Goal: Information Seeking & Learning: Learn about a topic

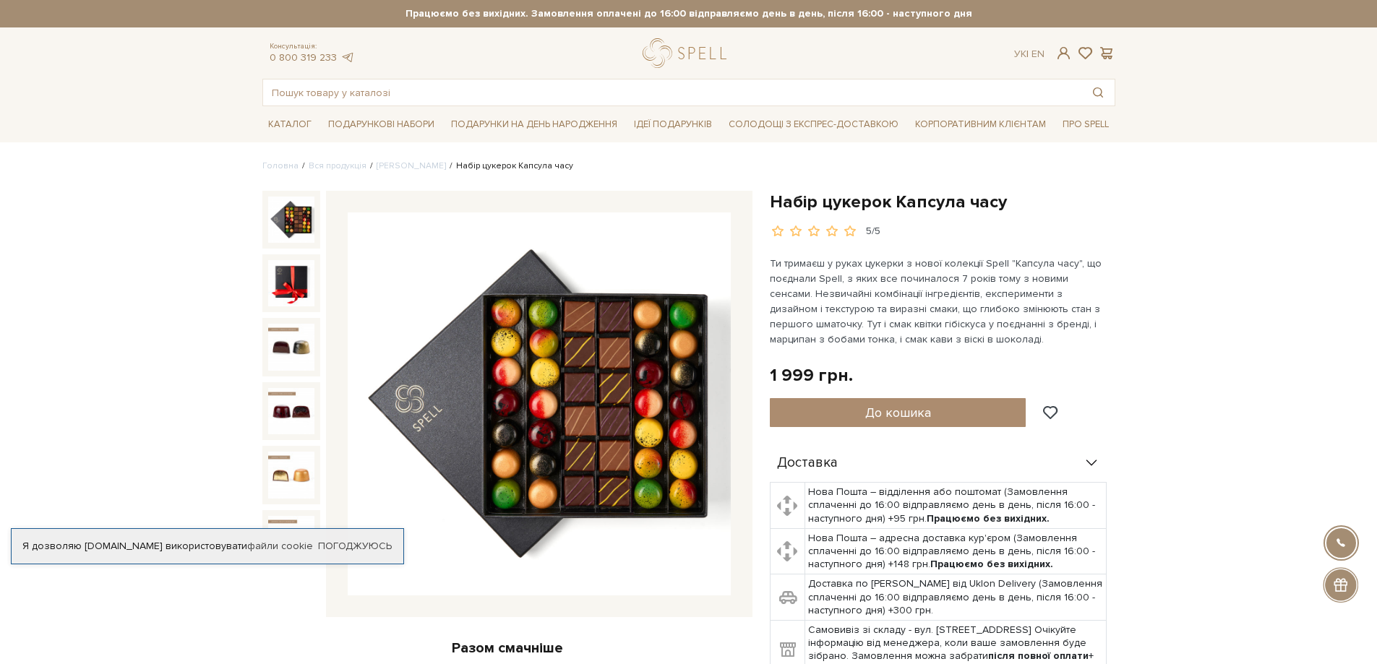
scroll to position [72, 0]
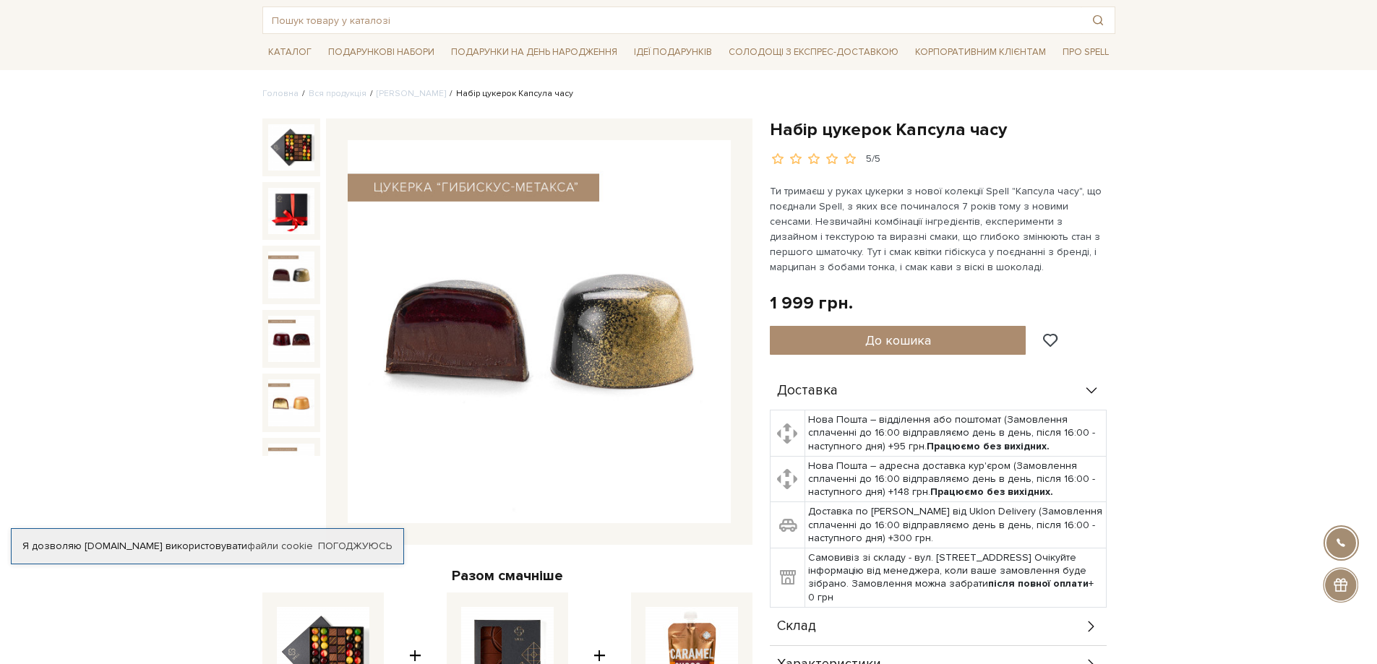
click at [291, 270] on img at bounding box center [291, 274] width 46 height 46
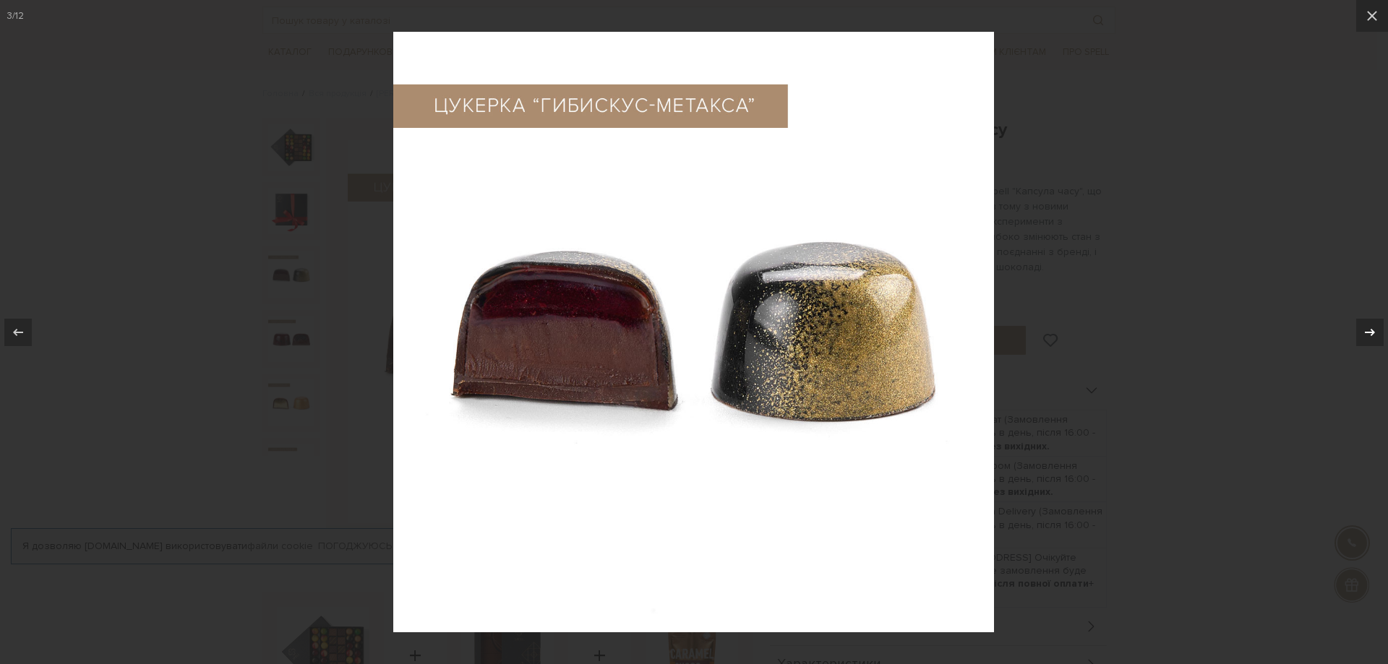
click at [1362, 329] on icon at bounding box center [1369, 332] width 17 height 17
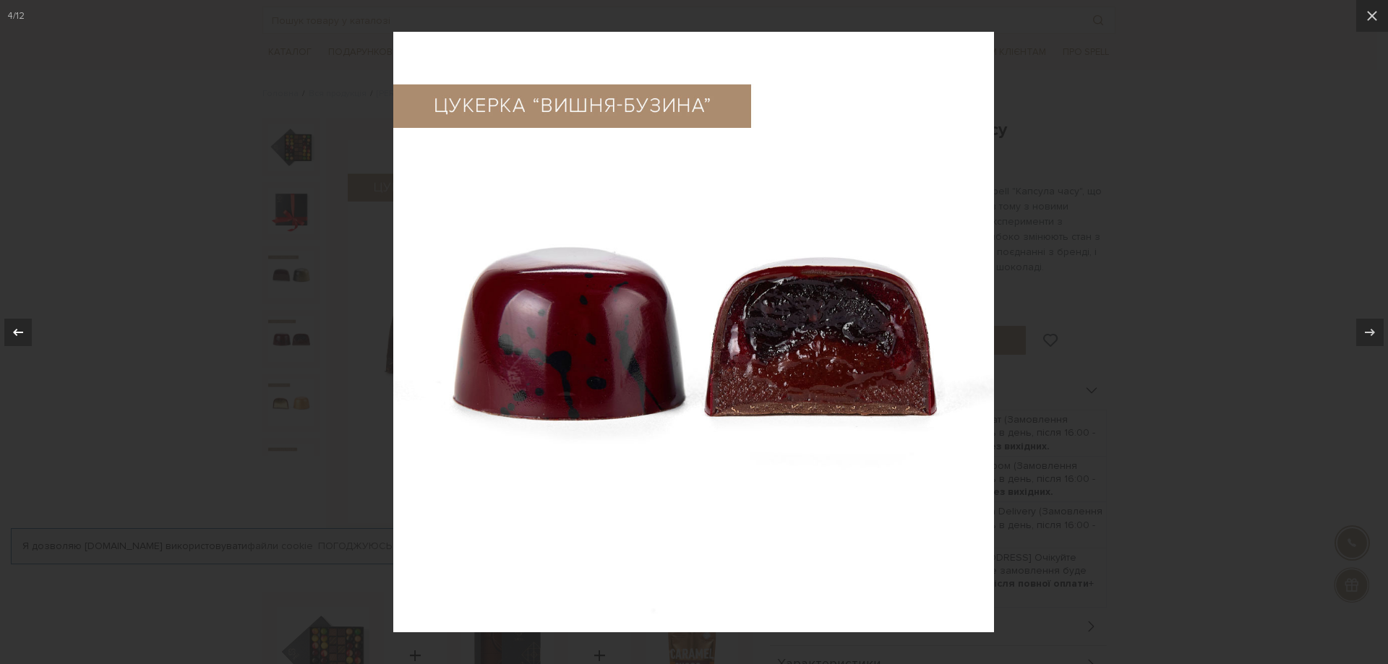
click at [30, 325] on div at bounding box center [17, 332] width 27 height 27
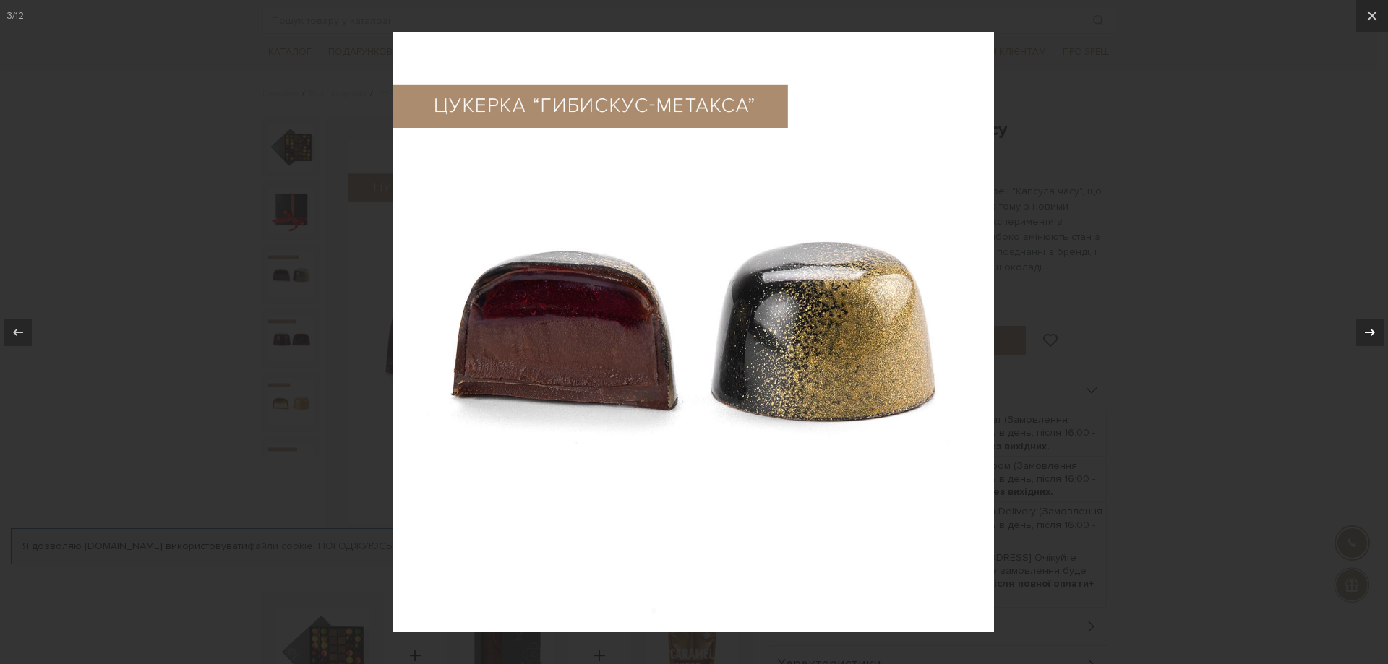
click at [1367, 330] on icon at bounding box center [1369, 332] width 17 height 17
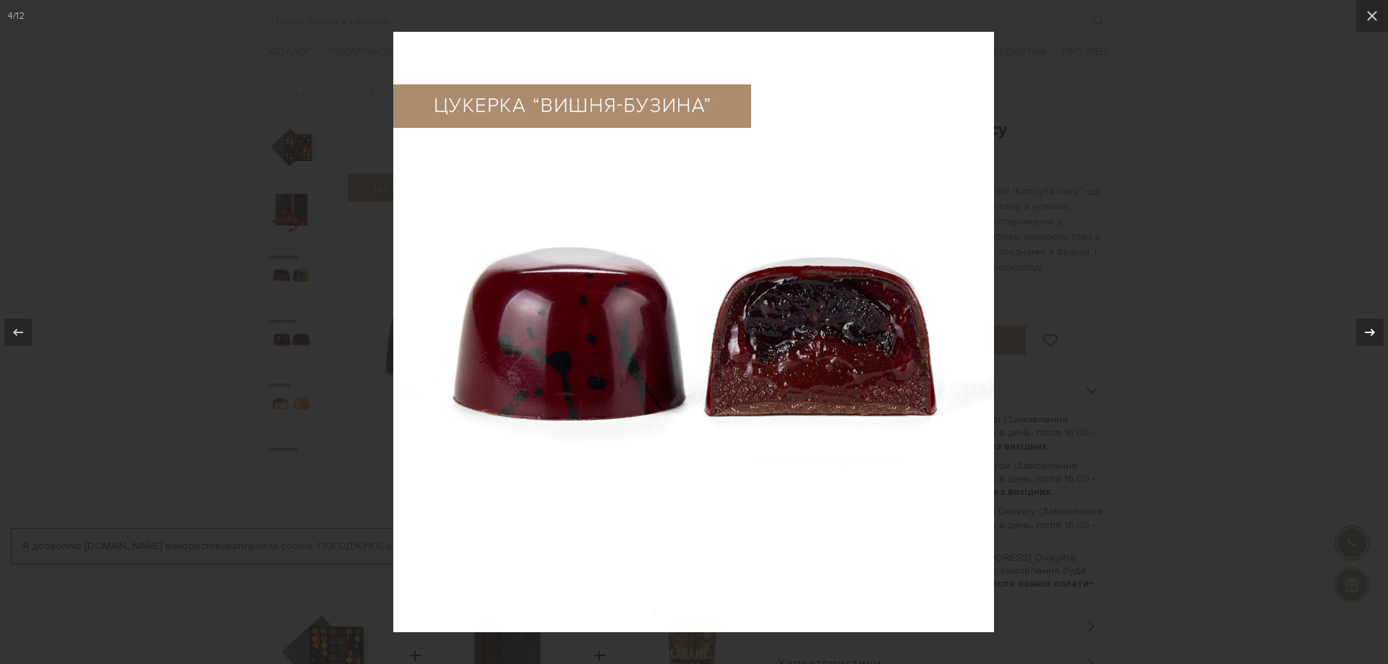
click at [1367, 330] on icon at bounding box center [1369, 332] width 17 height 17
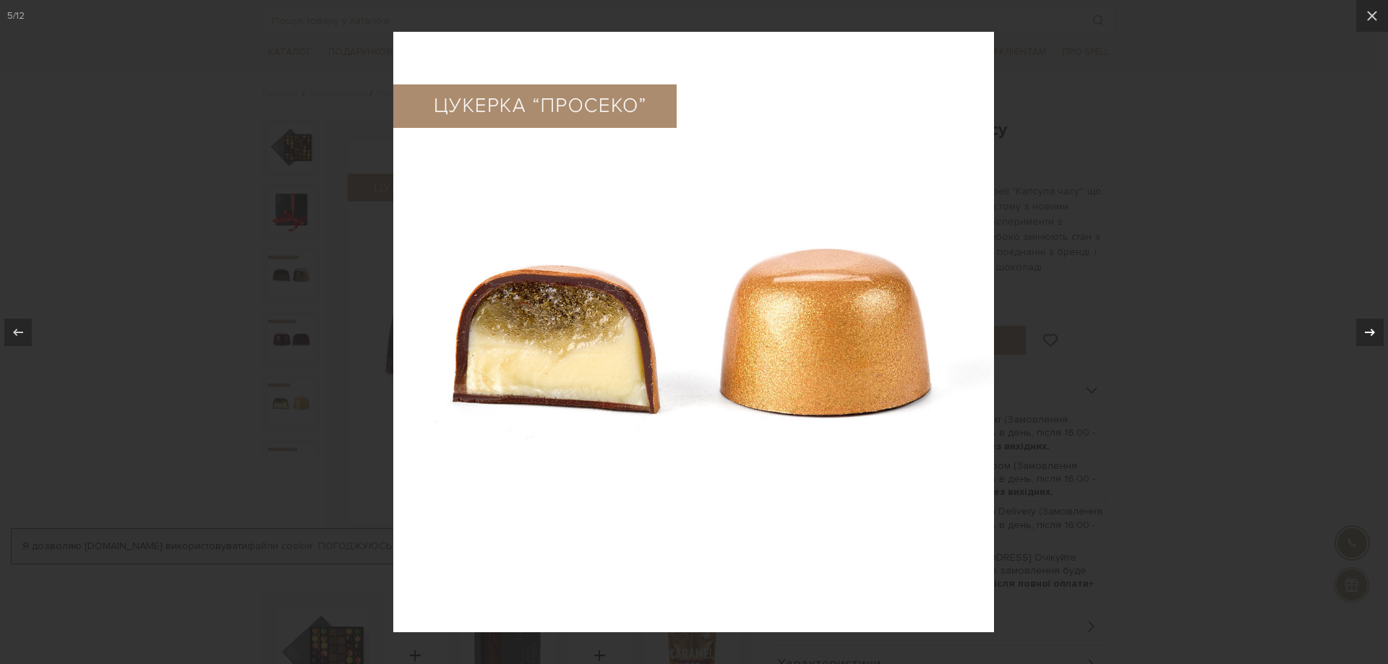
click at [1367, 330] on icon at bounding box center [1369, 332] width 17 height 17
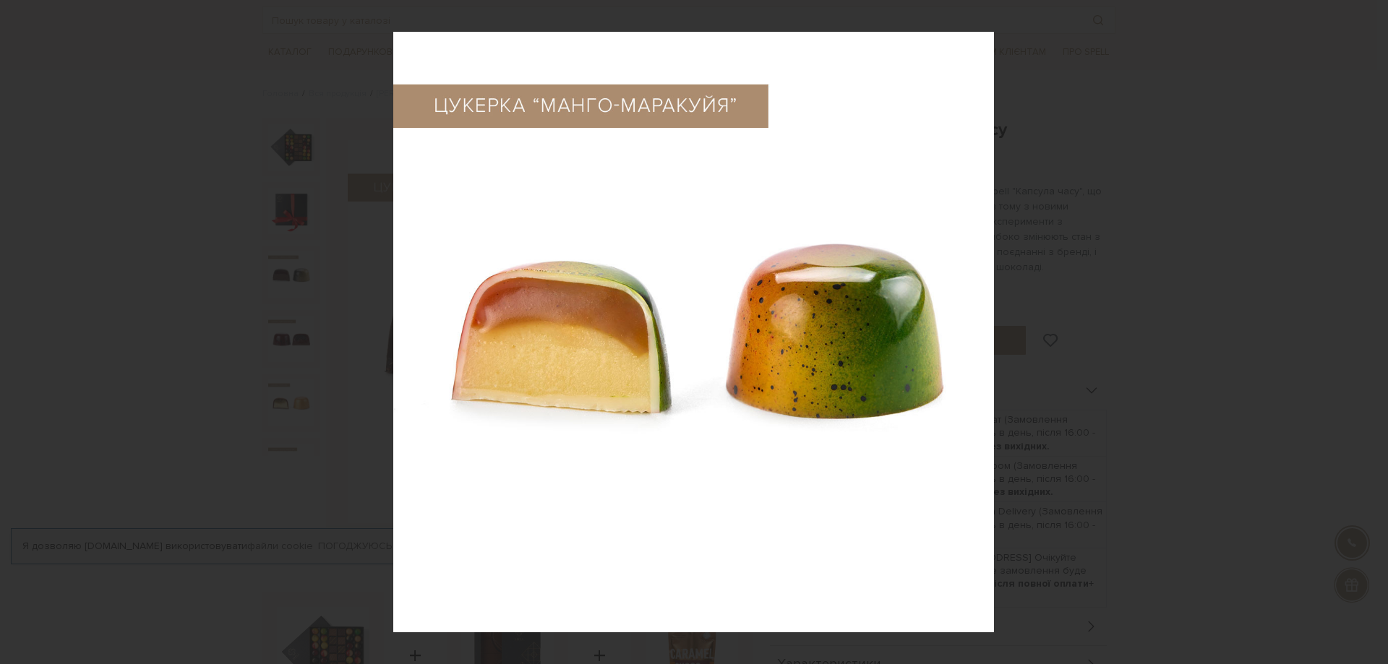
click at [1367, 330] on div "6 / 12" at bounding box center [694, 332] width 1388 height 664
click at [1367, 330] on icon at bounding box center [1369, 332] width 17 height 17
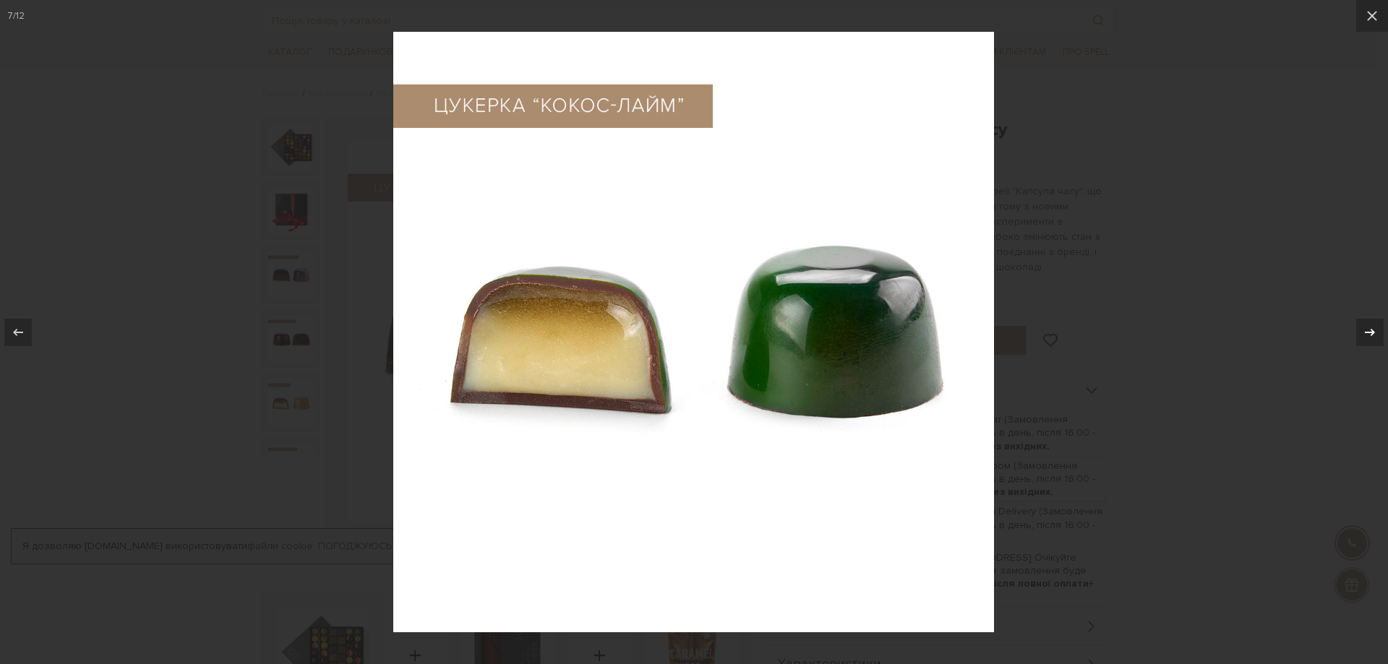
click at [1367, 330] on icon at bounding box center [1369, 332] width 17 height 17
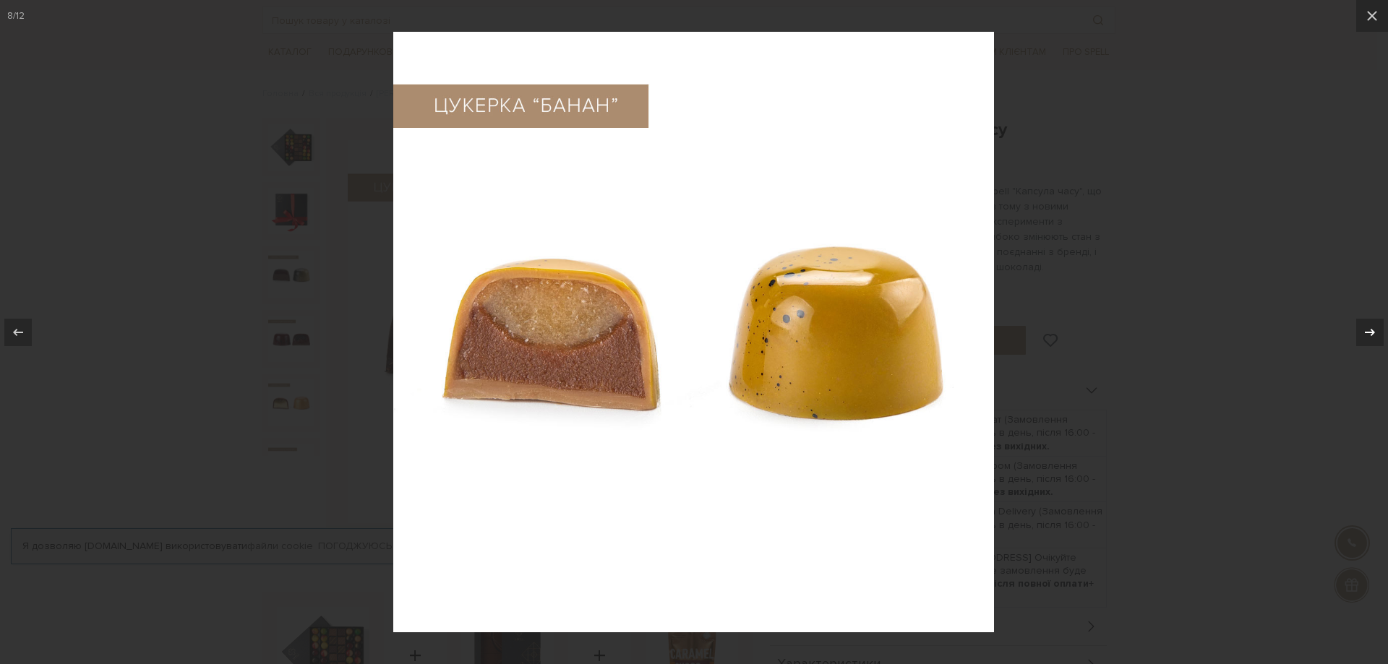
click at [1367, 330] on icon at bounding box center [1369, 332] width 17 height 17
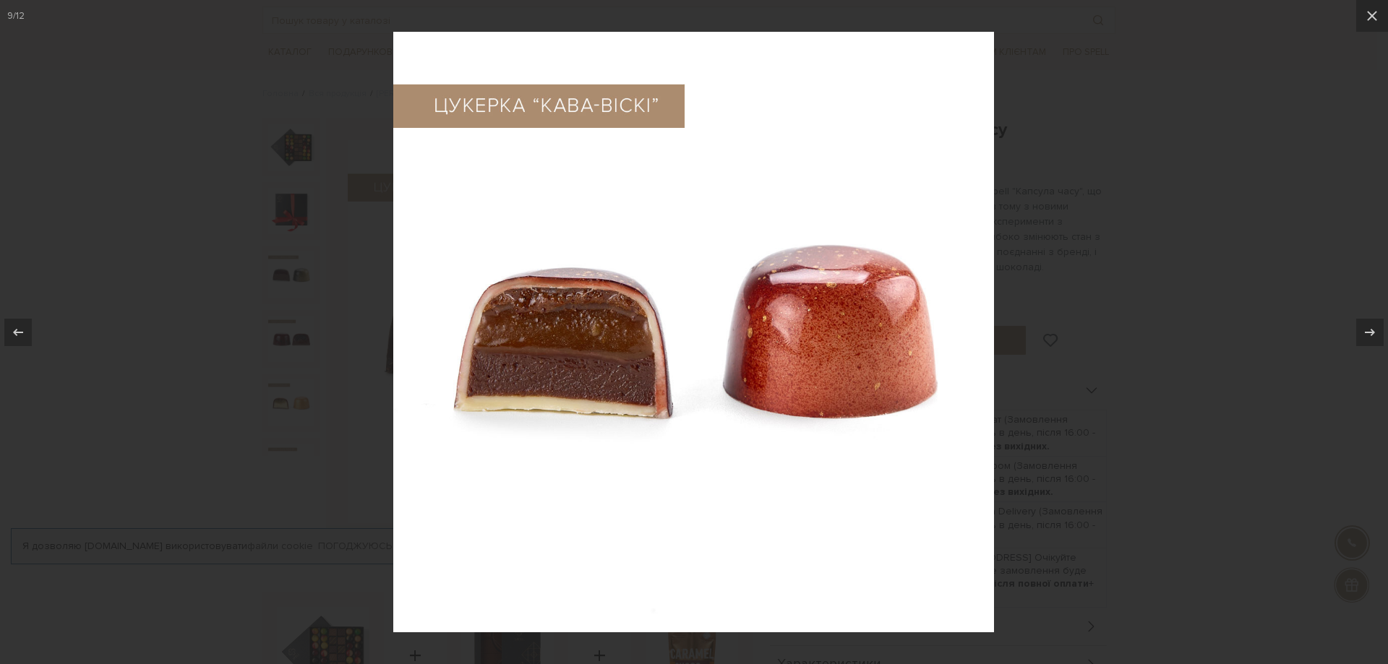
click at [1248, 285] on div at bounding box center [694, 332] width 1388 height 664
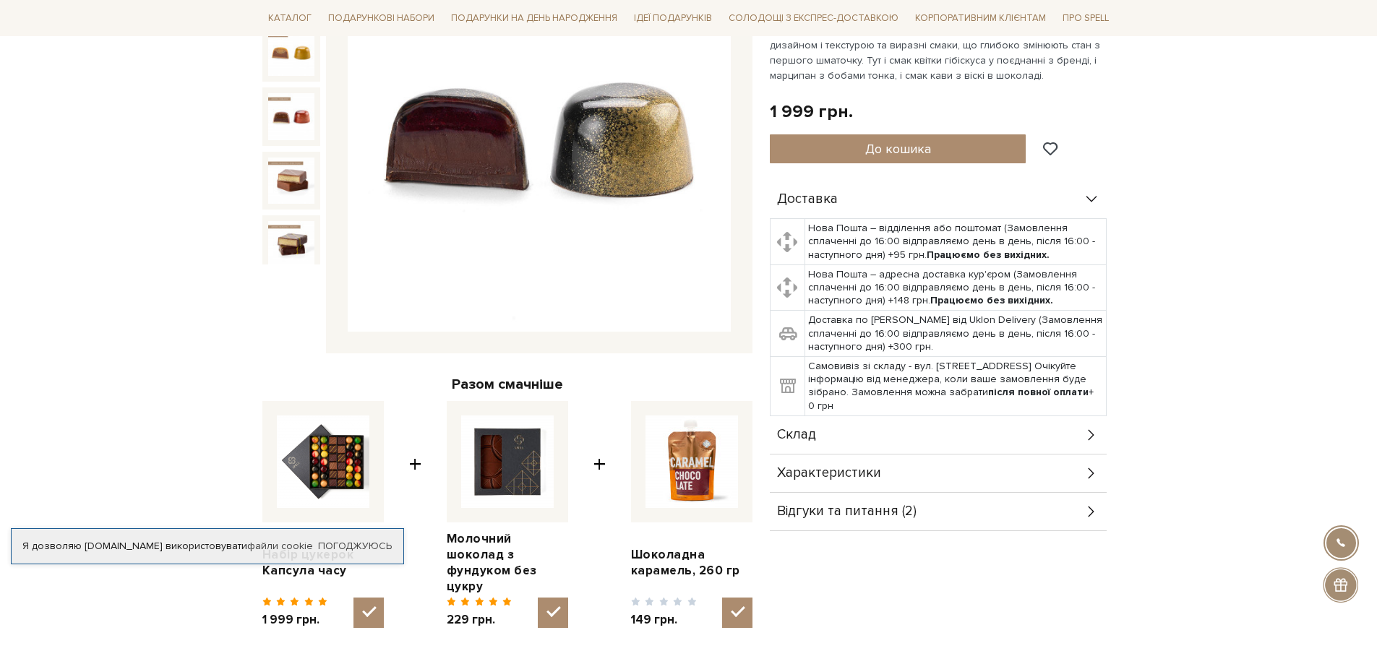
scroll to position [289, 0]
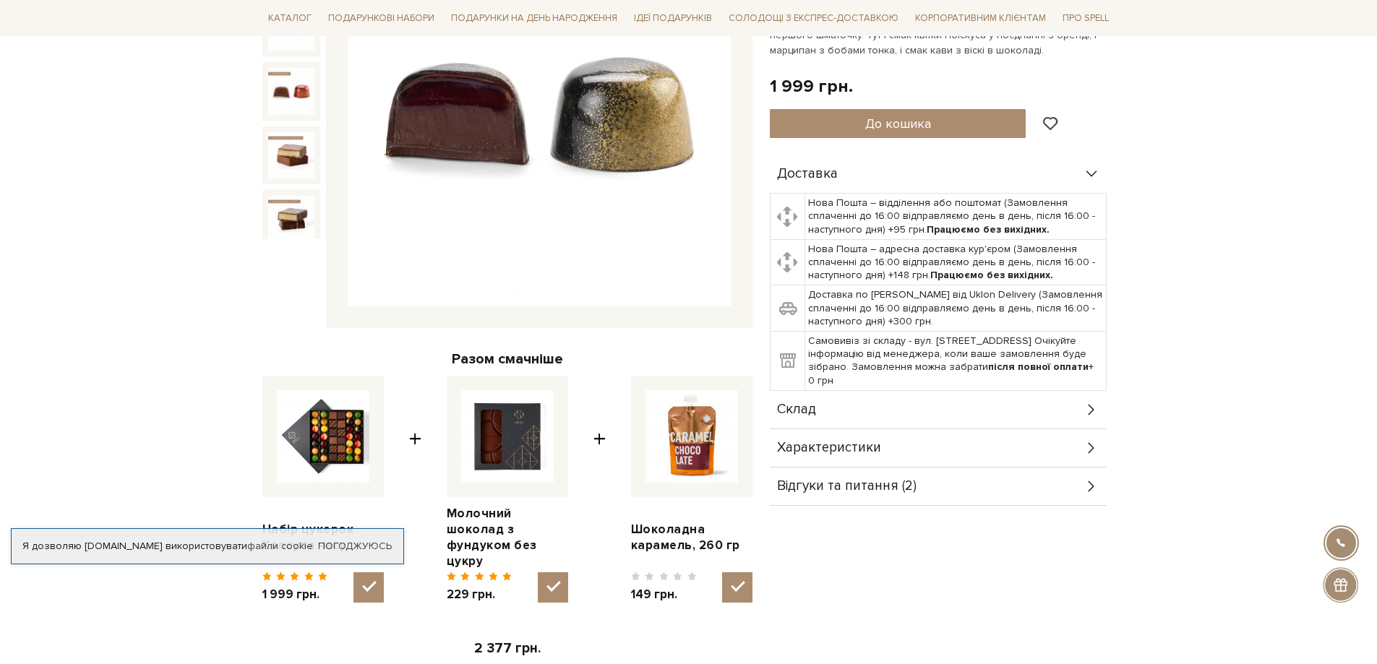
click at [310, 421] on img at bounding box center [323, 436] width 93 height 93
click at [353, 572] on input "checkbox" at bounding box center [368, 587] width 30 height 30
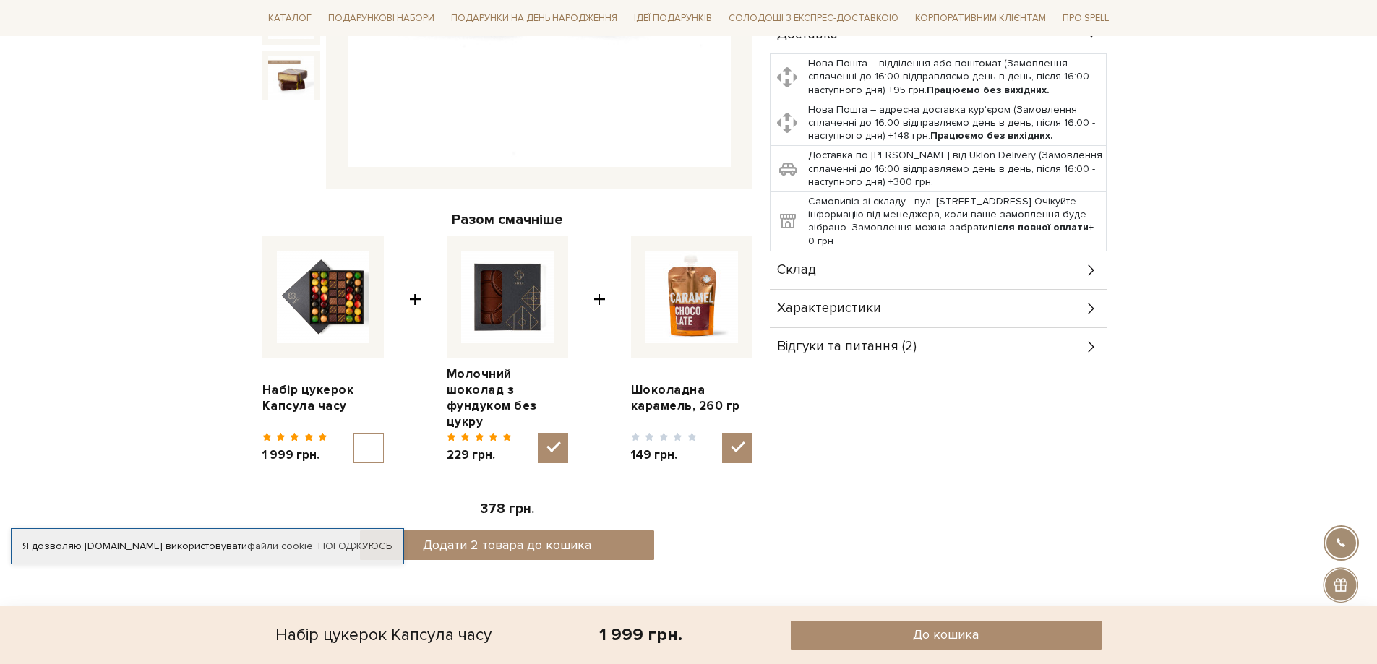
scroll to position [434, 0]
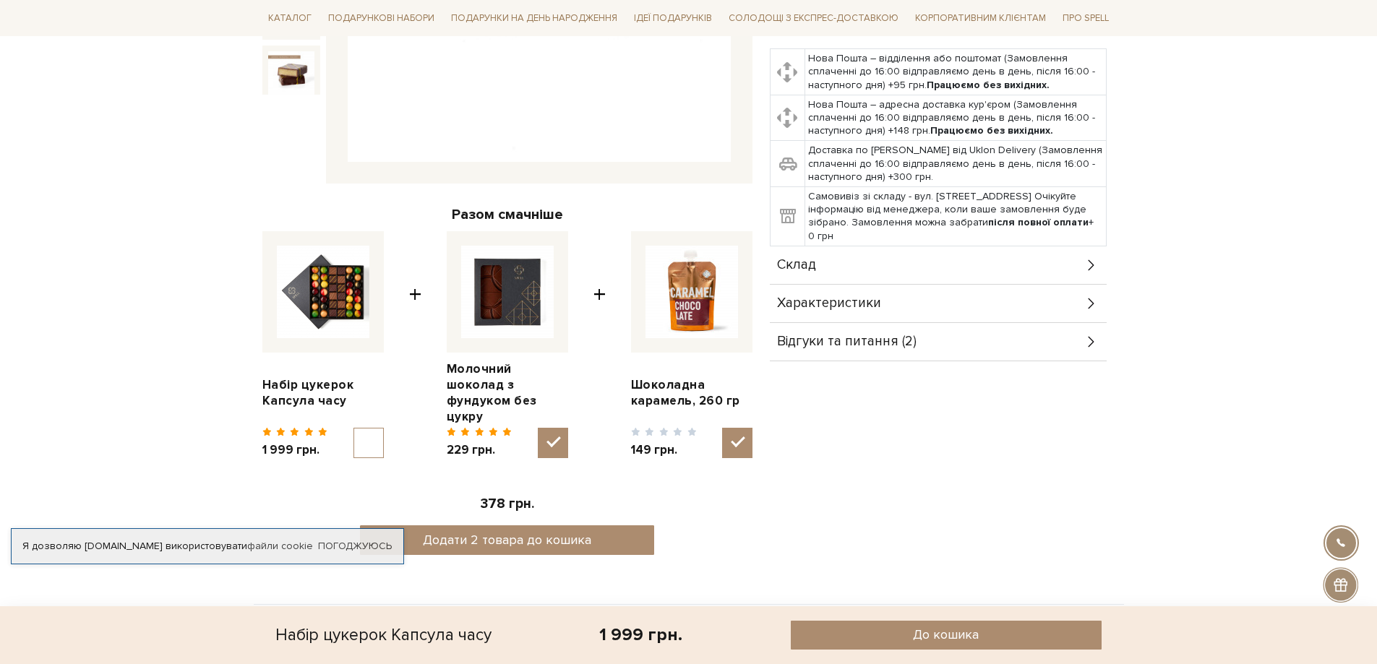
click at [331, 285] on img at bounding box center [323, 292] width 93 height 93
click at [353, 428] on input "checkbox" at bounding box center [368, 443] width 30 height 30
checkbox input "true"
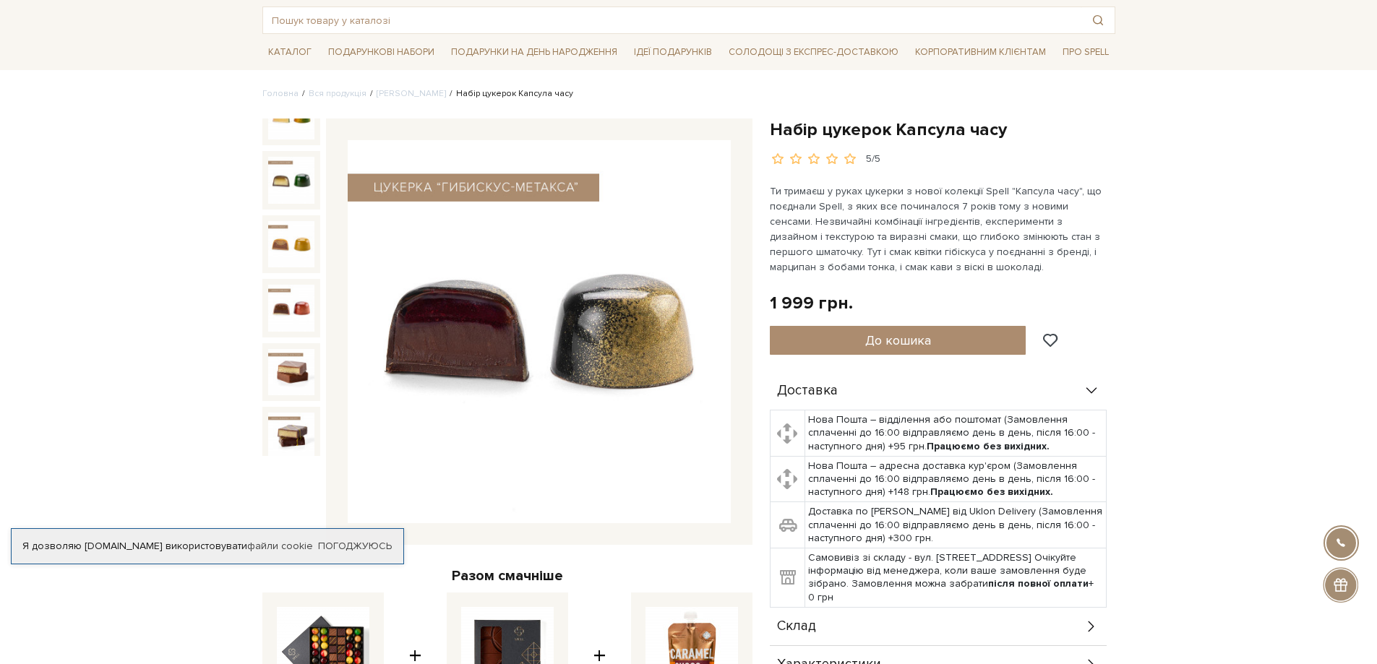
scroll to position [0, 0]
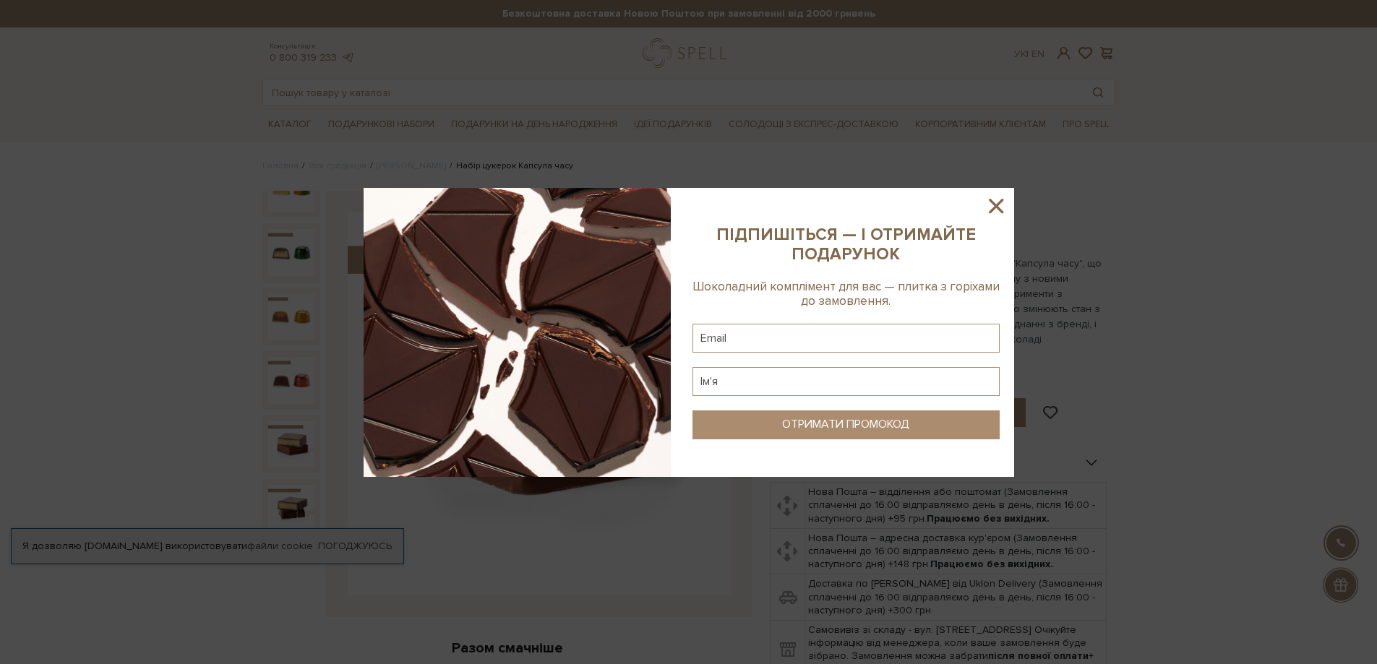
click at [999, 204] on icon at bounding box center [996, 206] width 14 height 14
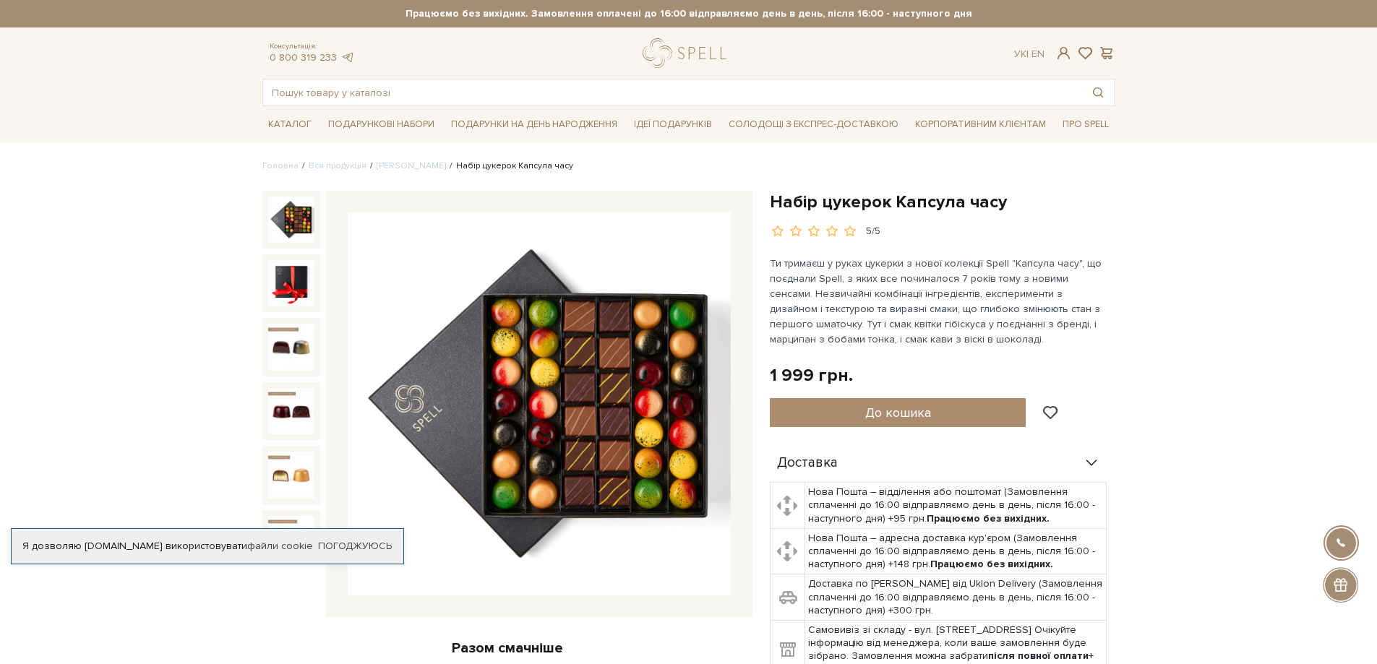
click at [291, 222] on img at bounding box center [291, 220] width 46 height 46
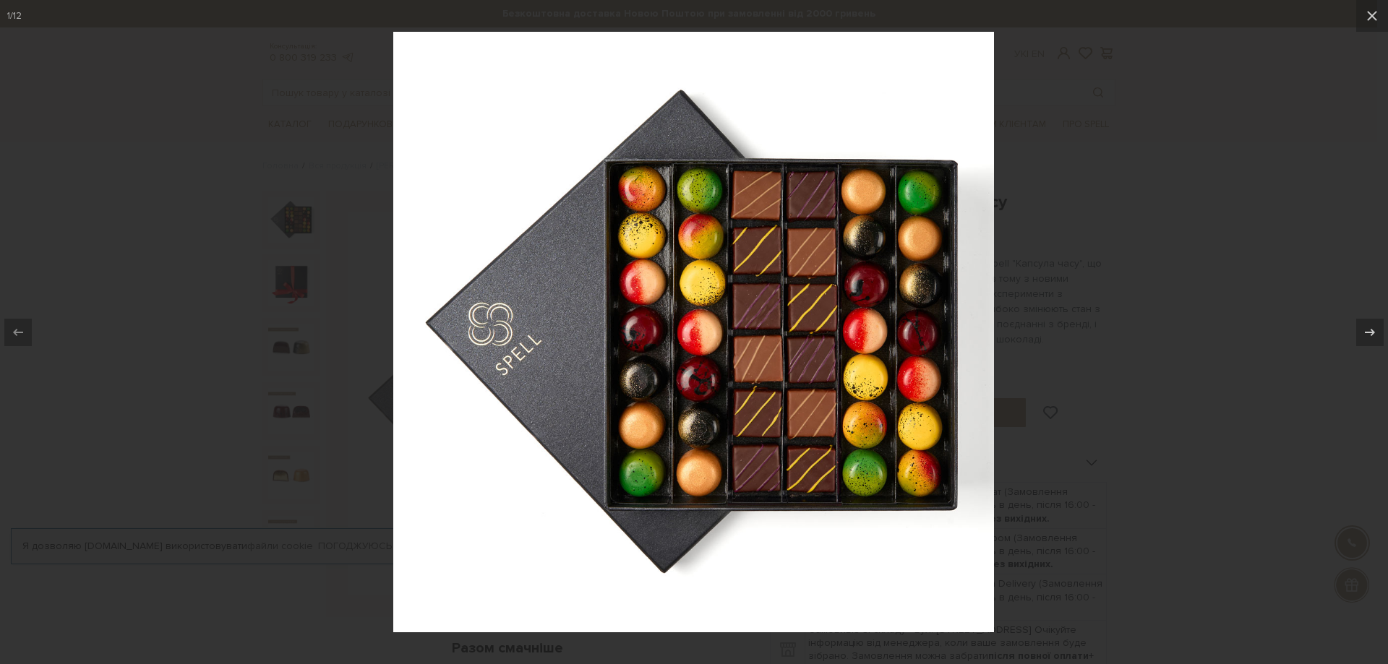
click at [1285, 151] on div at bounding box center [694, 332] width 1388 height 664
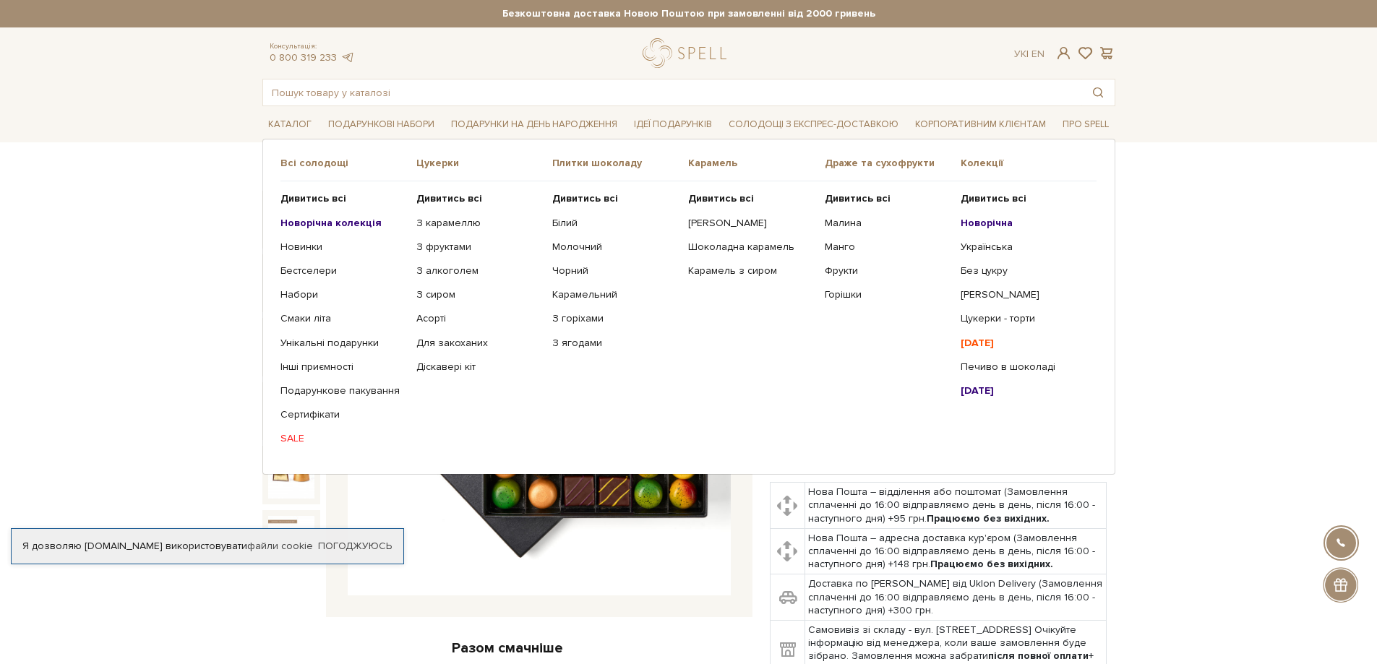
click at [369, 220] on b "Новорічна колекція" at bounding box center [330, 223] width 101 height 12
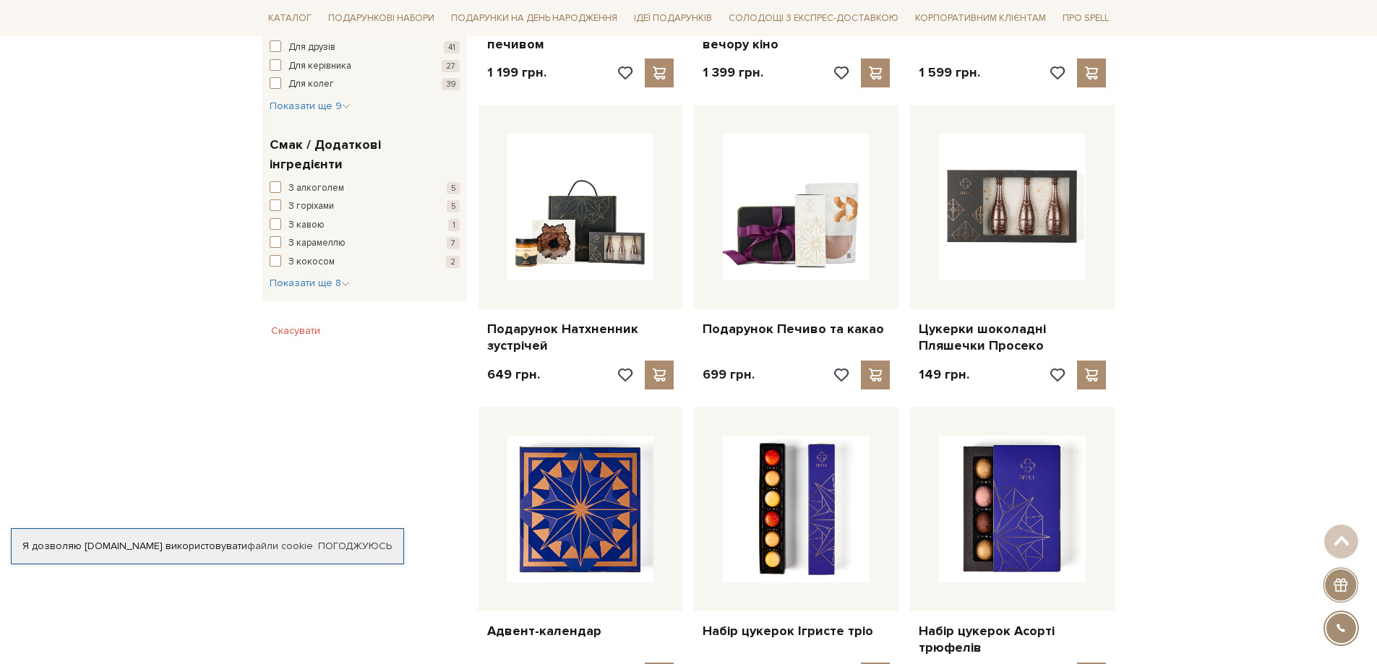
scroll to position [795, 0]
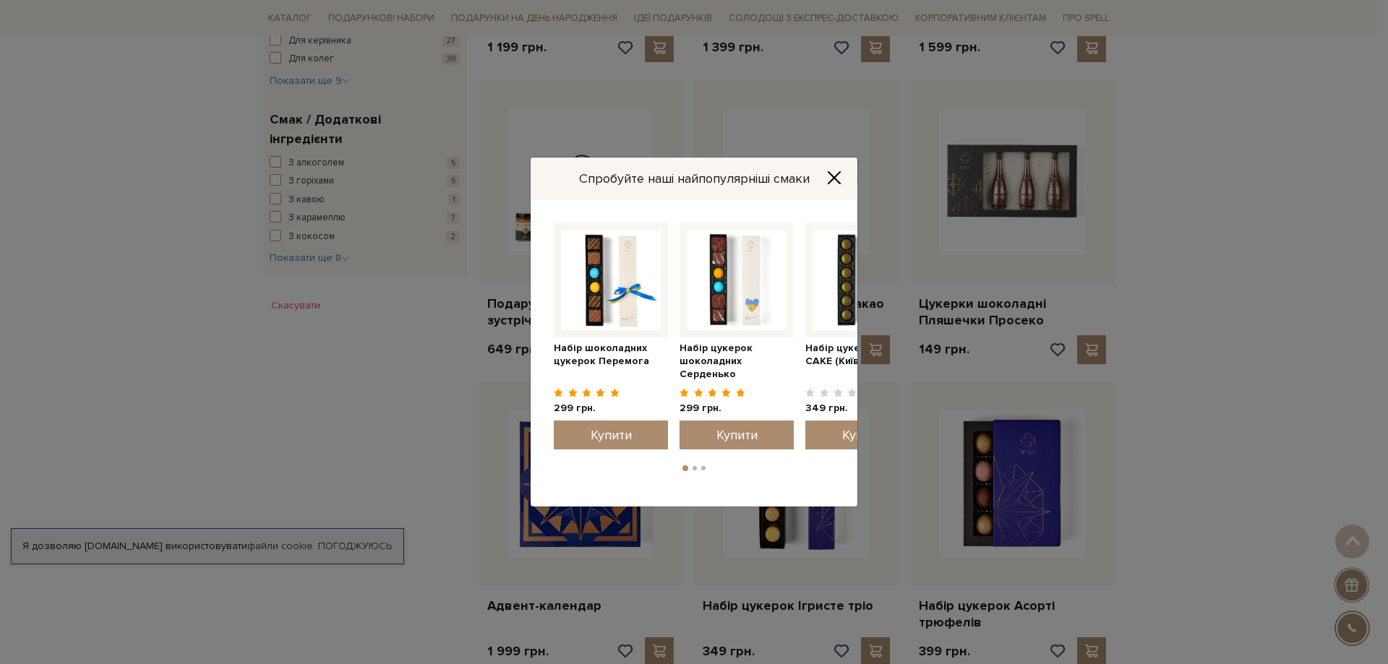
click at [834, 177] on icon "Close" at bounding box center [834, 178] width 12 height 12
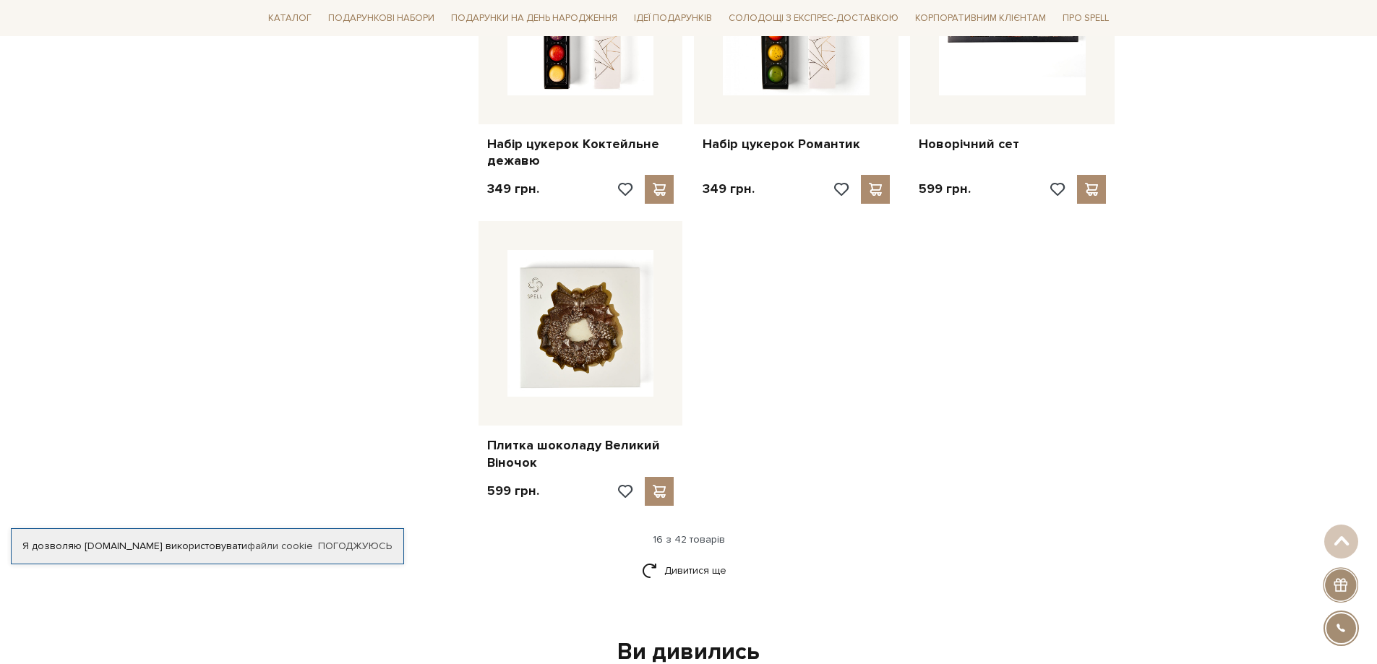
scroll to position [1590, 0]
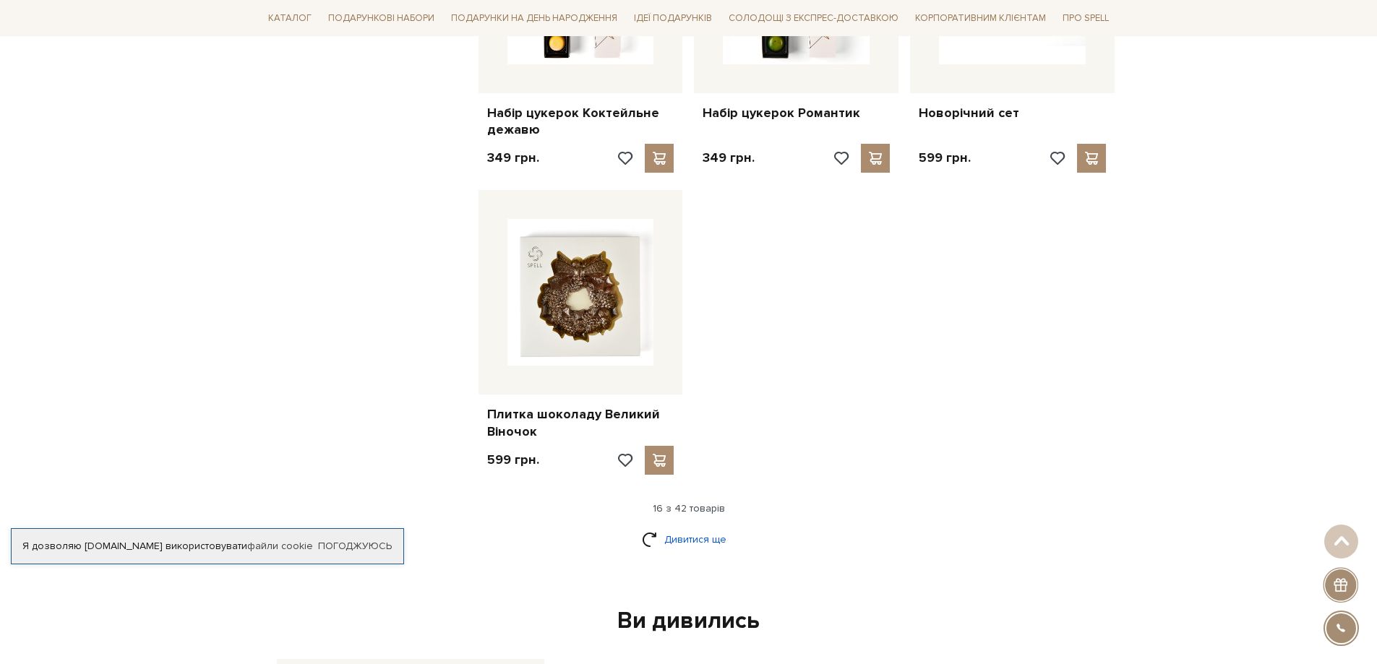
click at [701, 532] on link "Дивитися ще" at bounding box center [689, 539] width 94 height 25
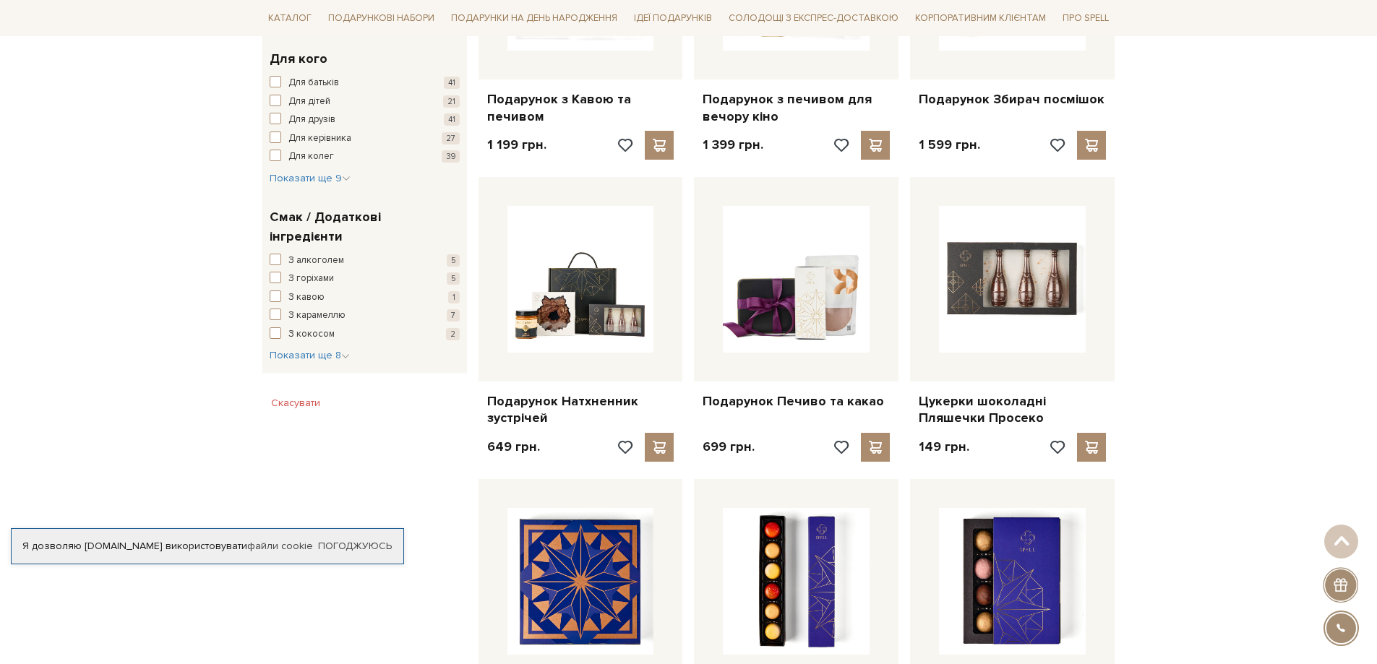
scroll to position [434, 0]
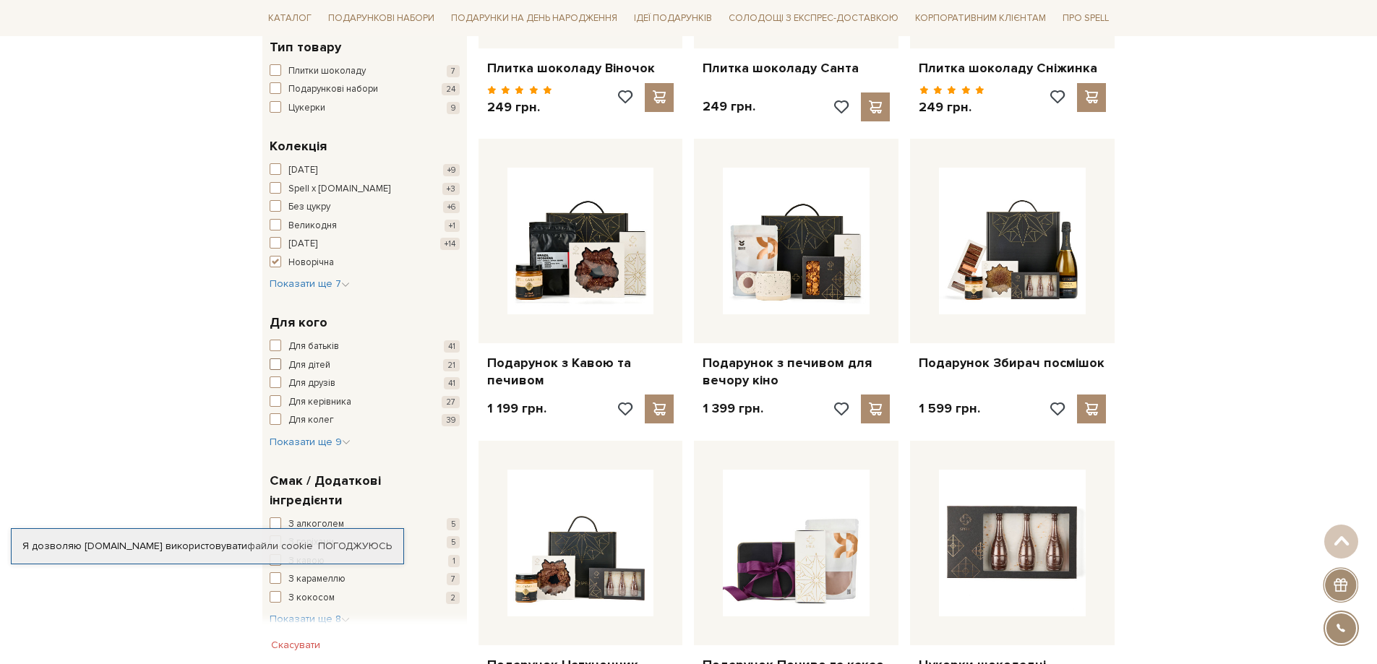
click at [277, 364] on span "button" at bounding box center [276, 364] width 12 height 12
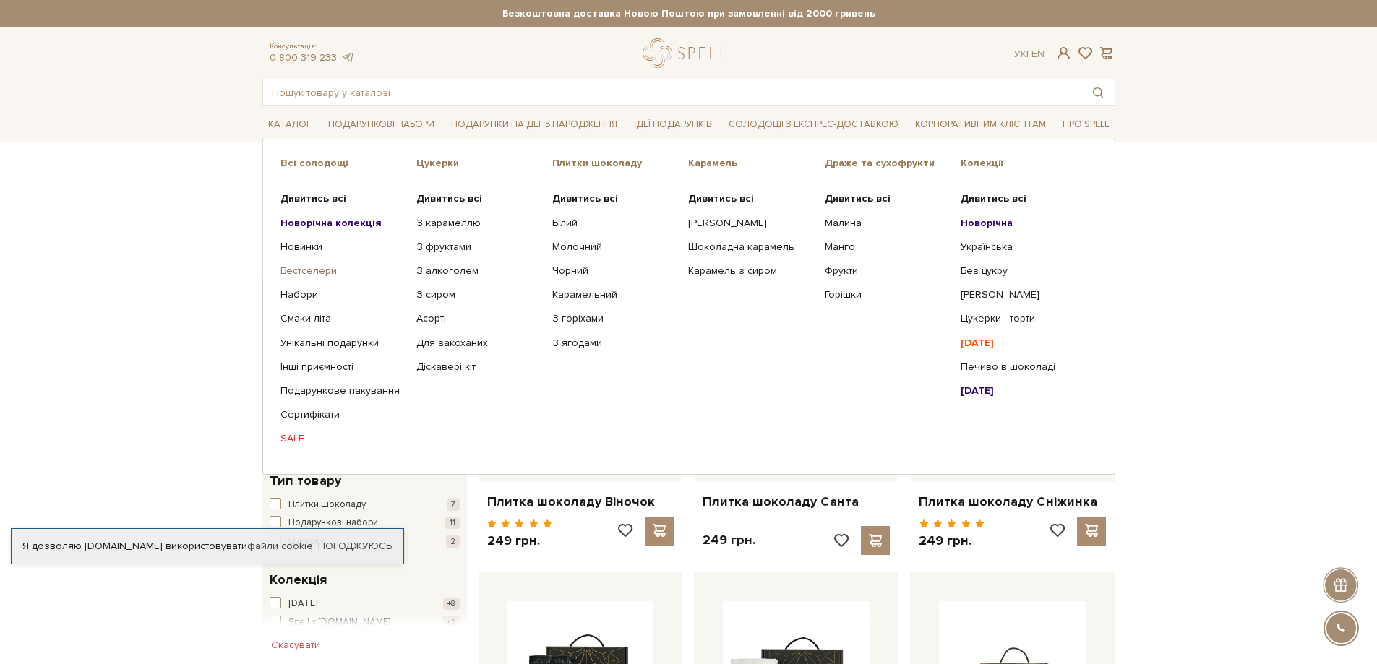
click at [293, 275] on link "Бестселери" at bounding box center [342, 271] width 125 height 13
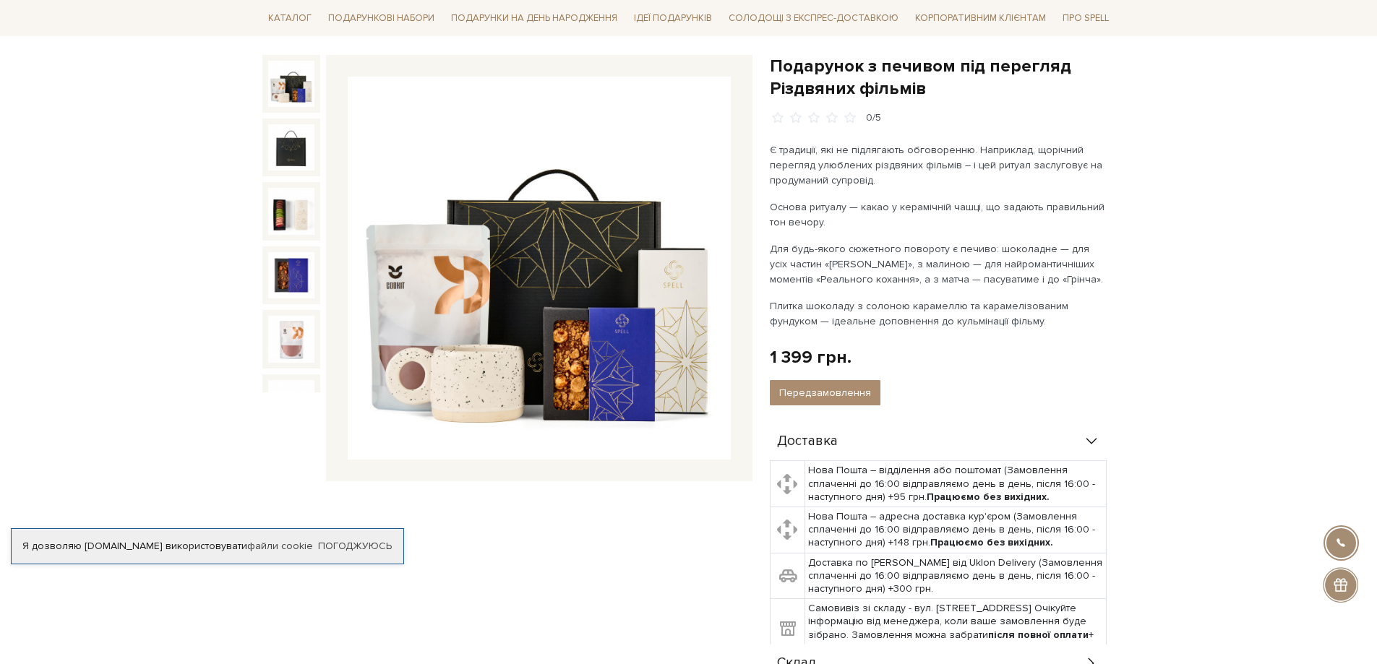
scroll to position [145, 0]
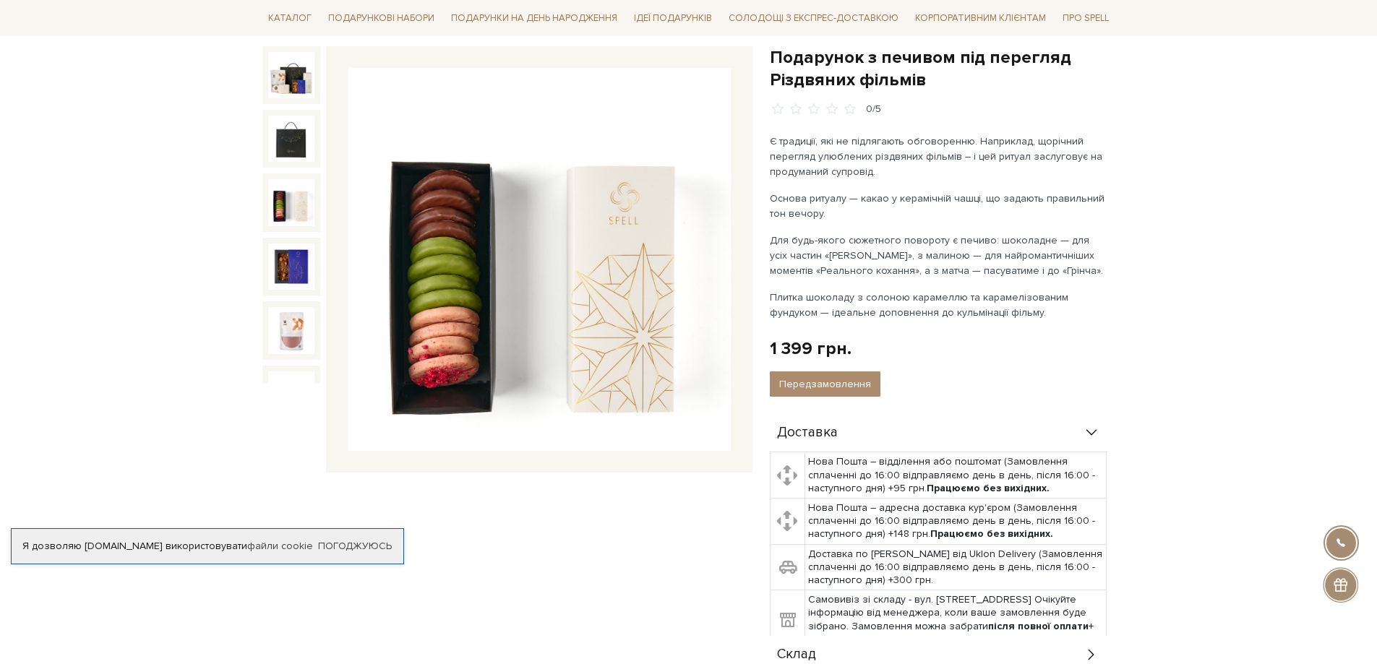
click at [289, 203] on img at bounding box center [291, 202] width 46 height 46
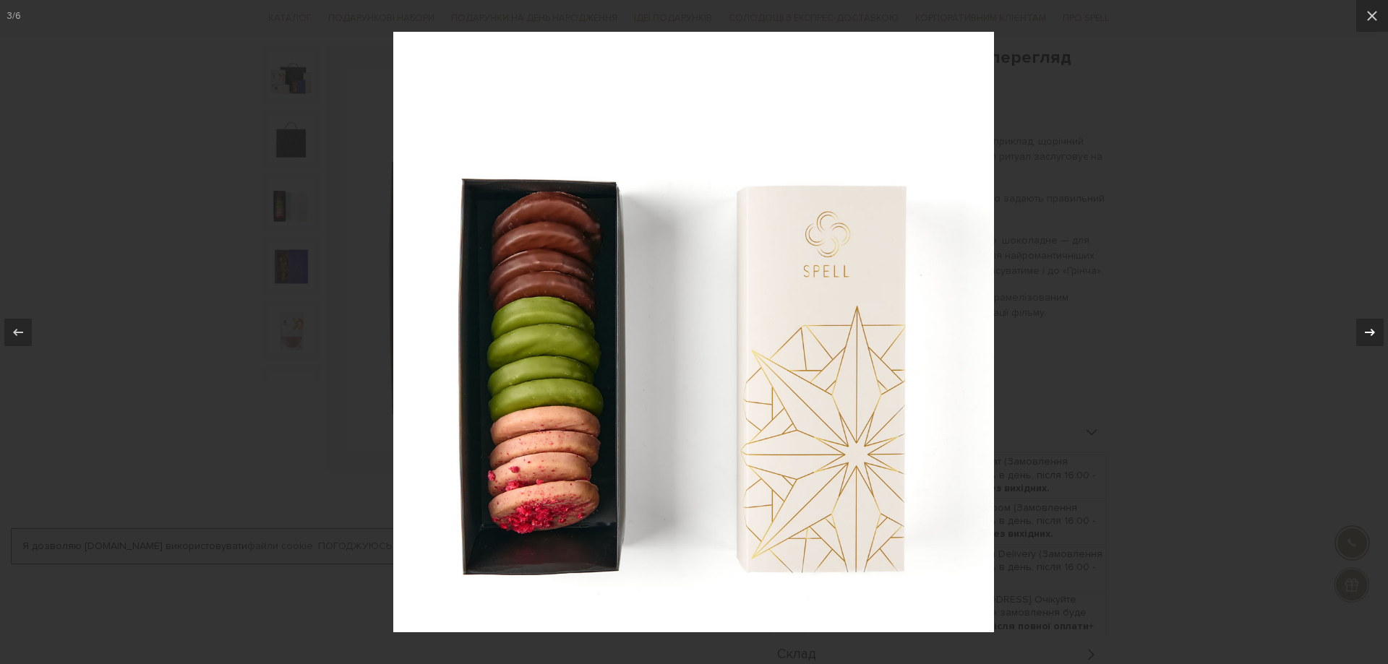
click at [1365, 335] on icon at bounding box center [1369, 332] width 17 height 17
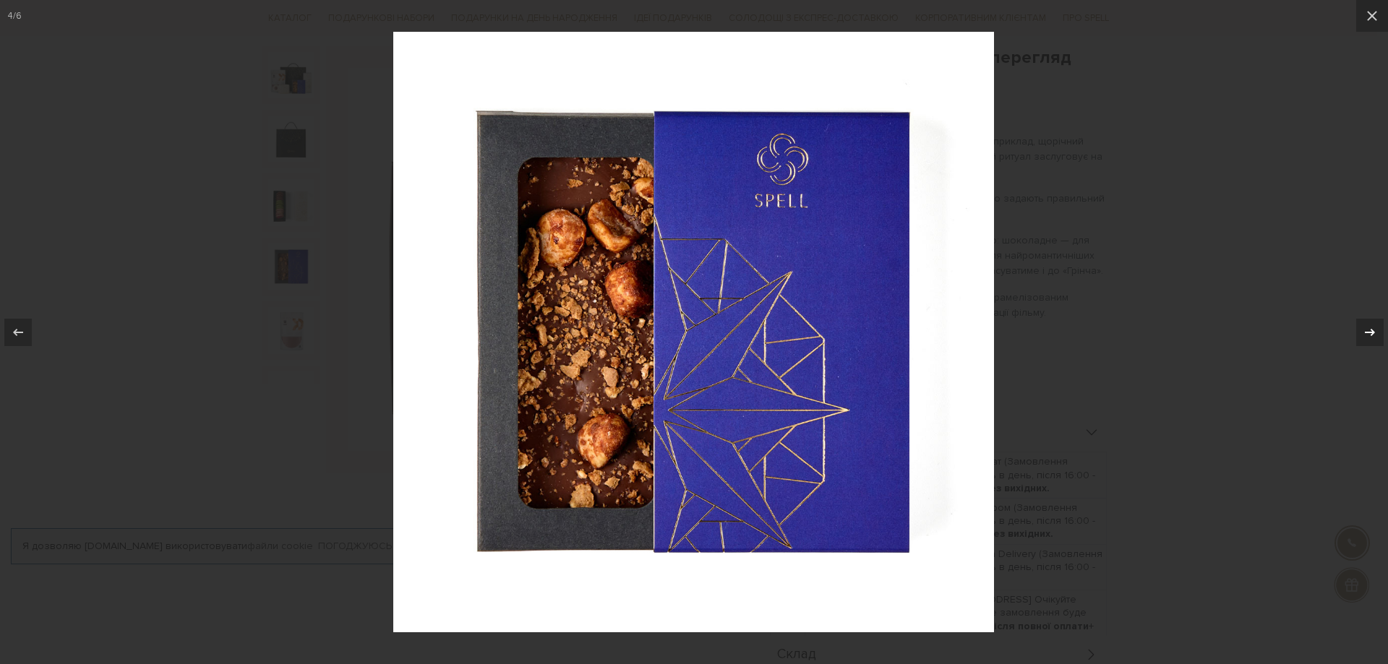
click at [1365, 335] on icon at bounding box center [1369, 332] width 17 height 17
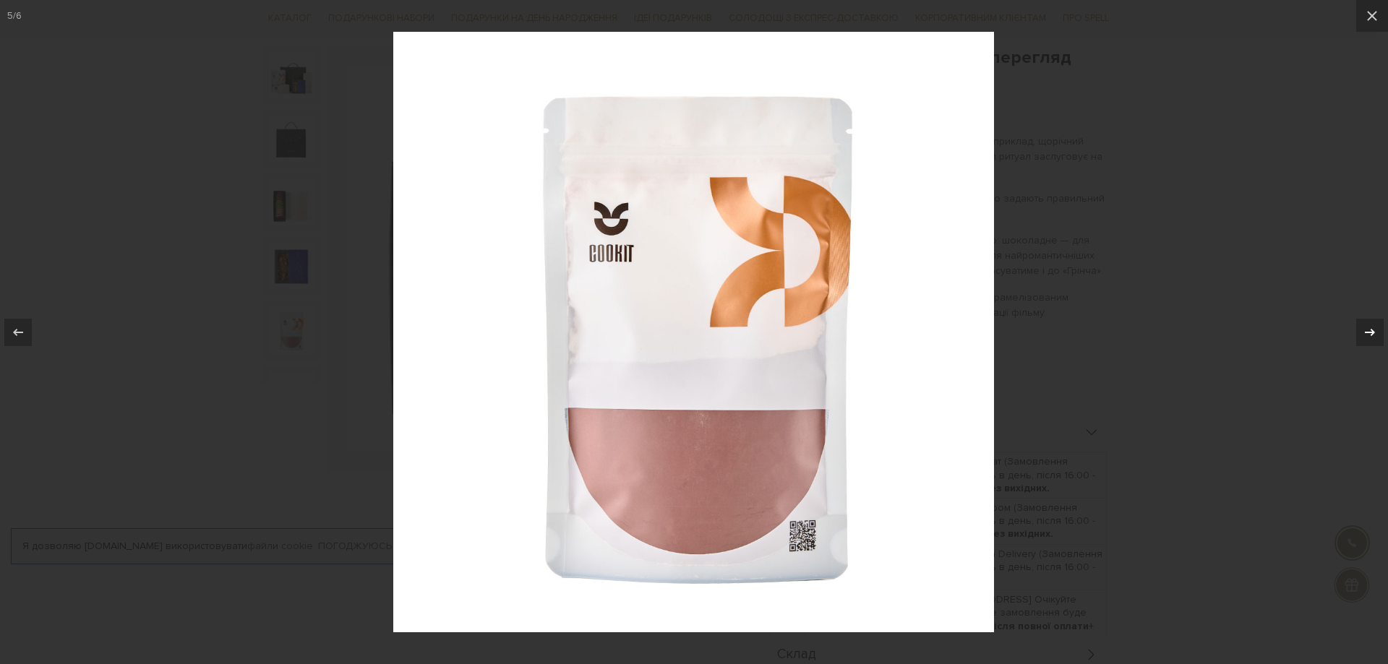
click at [1365, 335] on icon at bounding box center [1369, 332] width 17 height 17
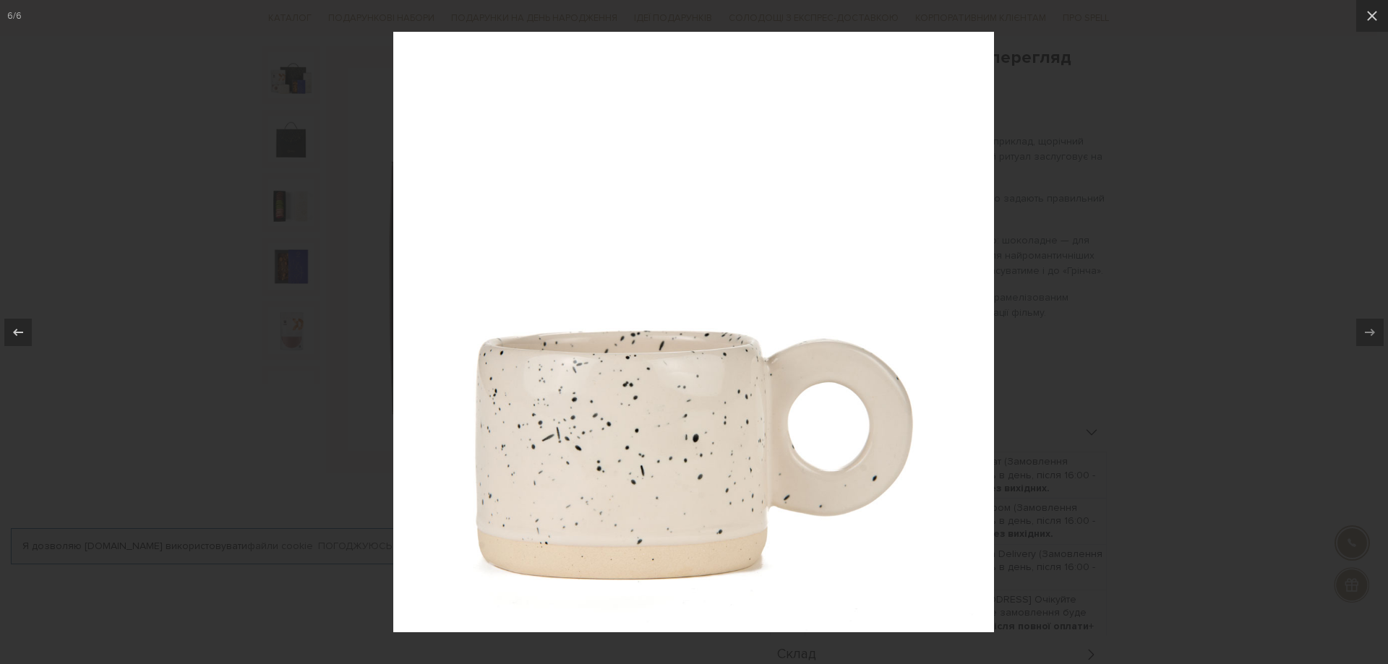
click at [1208, 335] on div at bounding box center [694, 332] width 1388 height 664
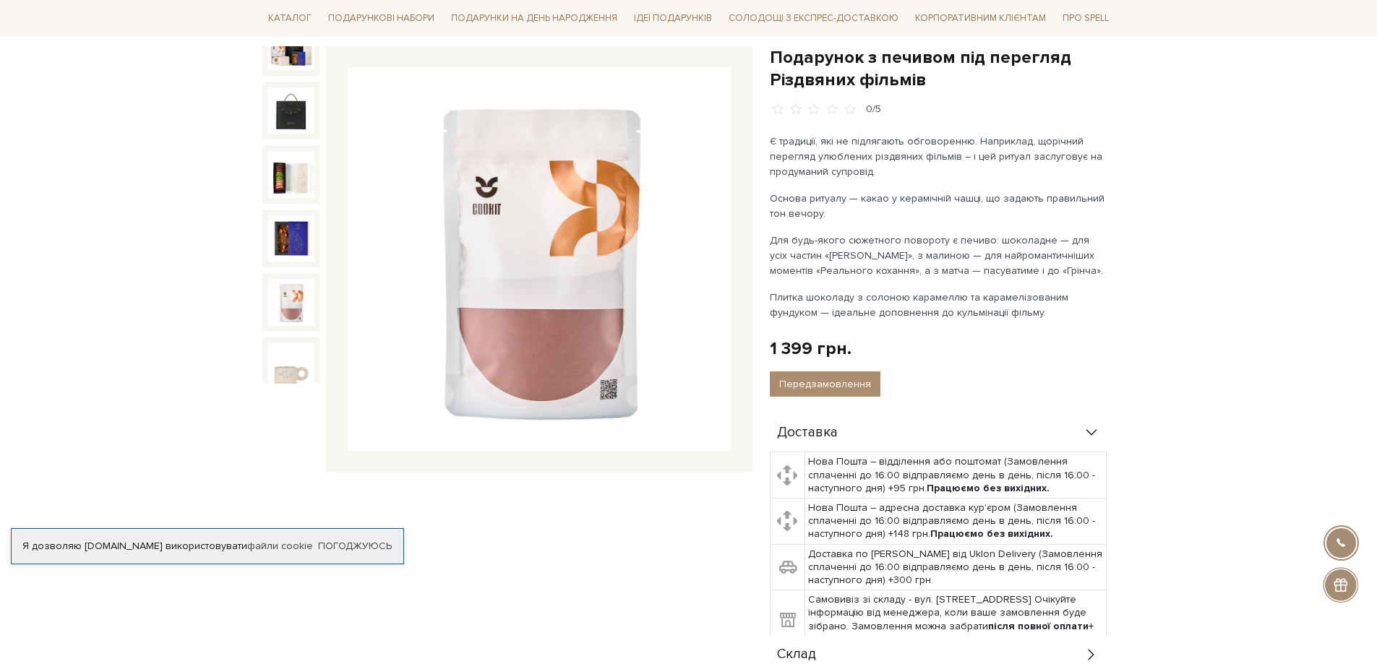
scroll to position [31, 0]
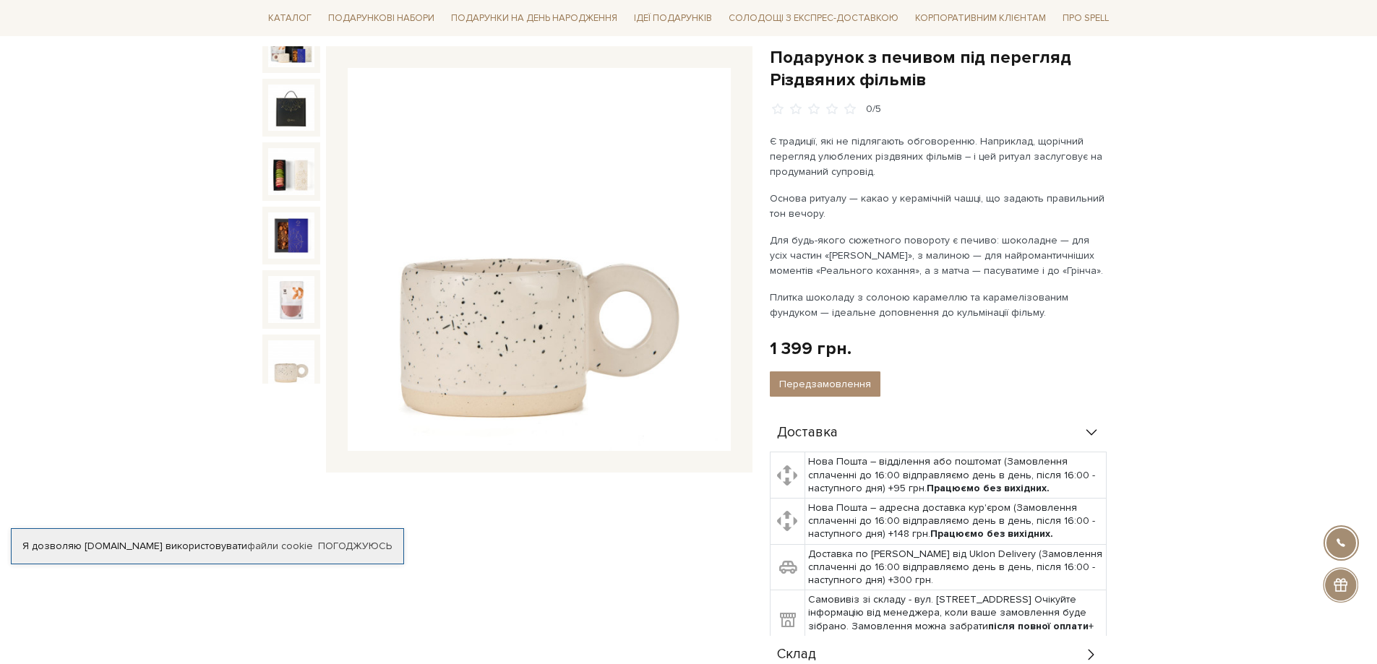
click at [297, 364] on img at bounding box center [291, 363] width 46 height 46
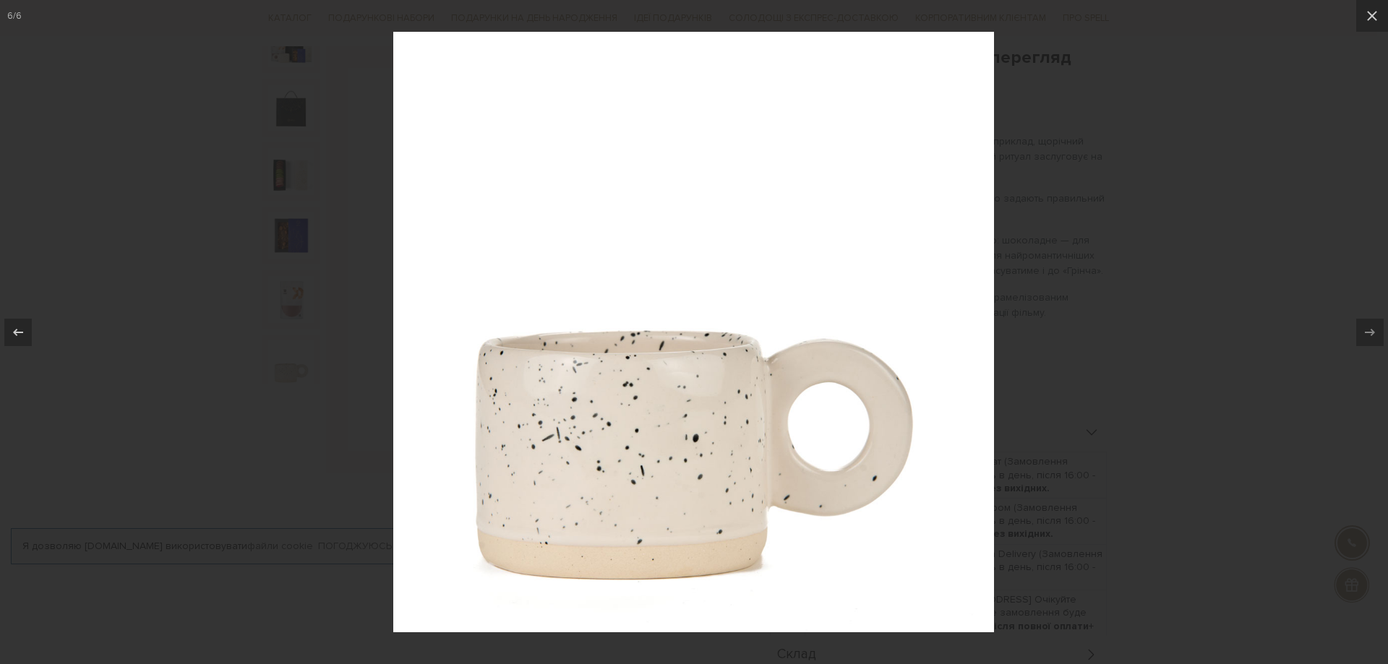
click at [1224, 235] on div at bounding box center [694, 332] width 1388 height 664
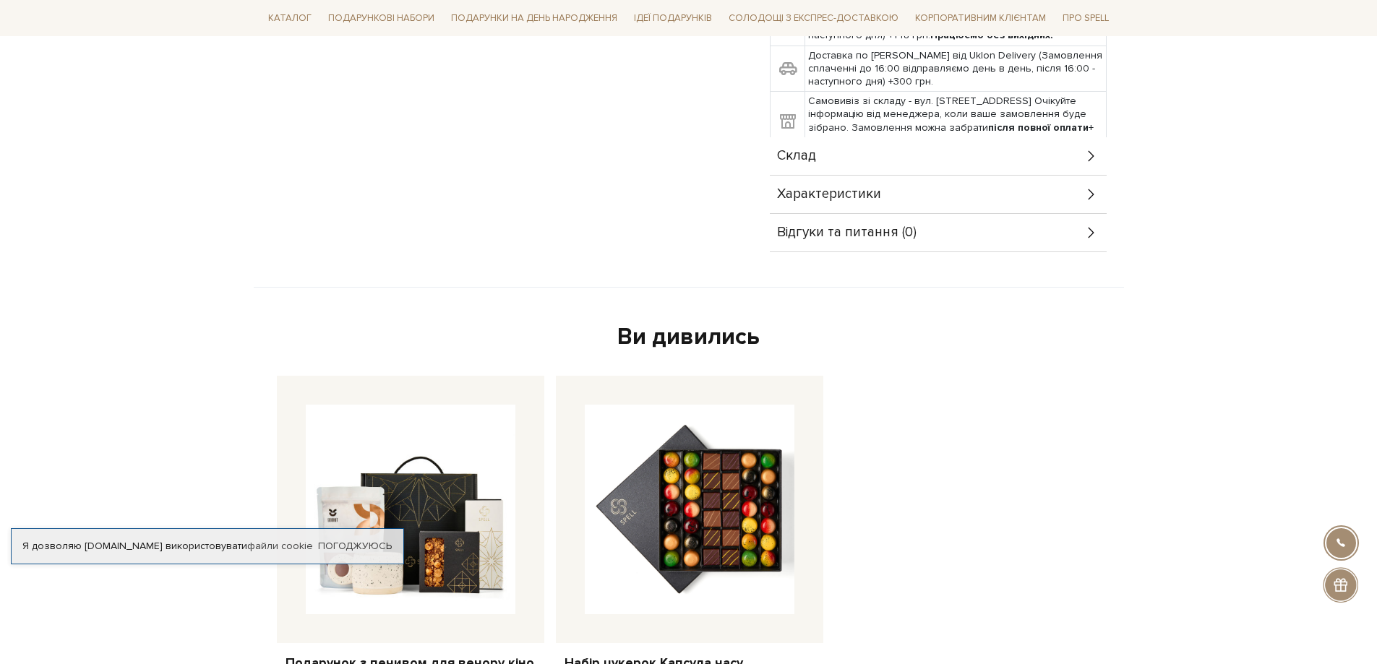
scroll to position [650, 0]
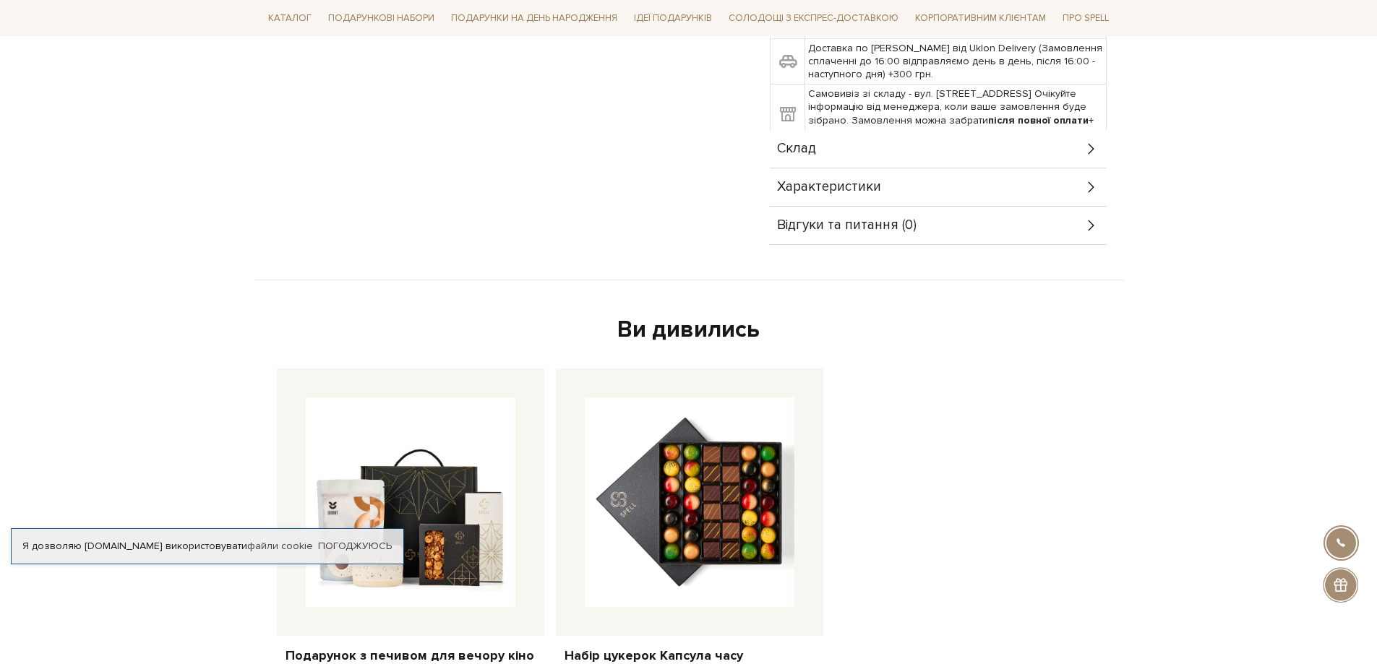
click at [800, 163] on div "Склад" at bounding box center [938, 149] width 337 height 38
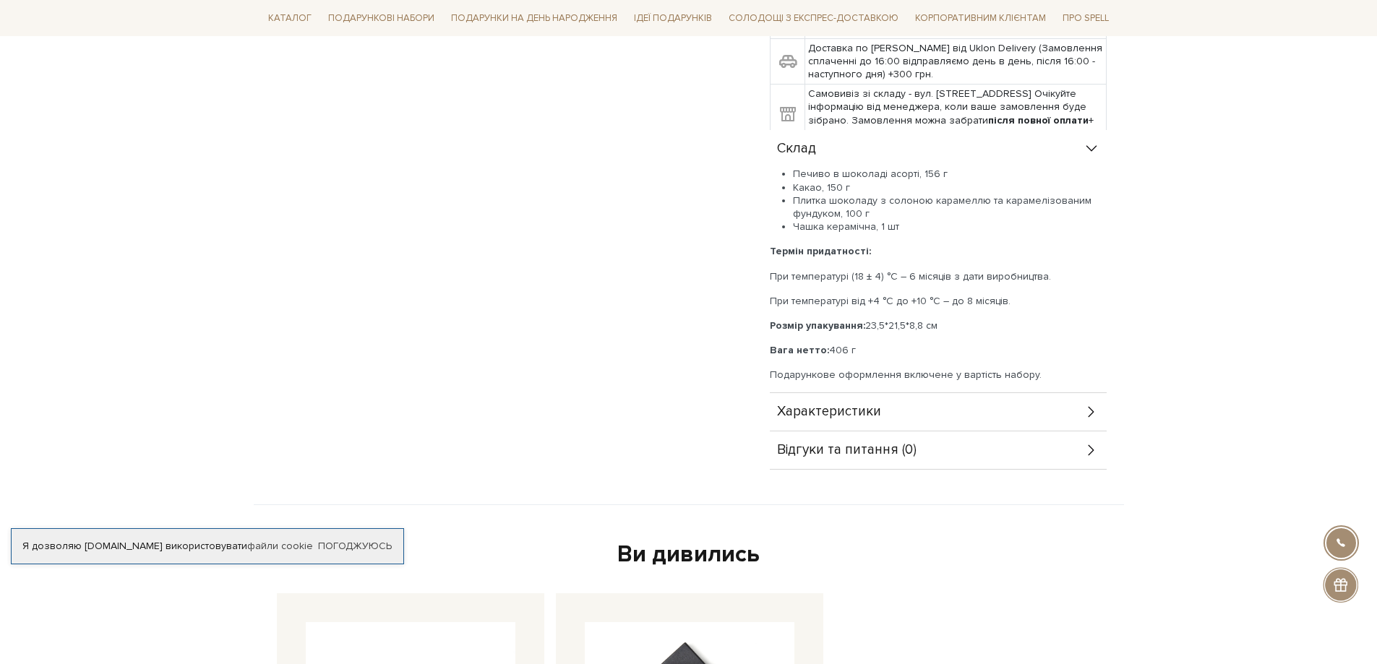
click at [860, 410] on span "Характеристики" at bounding box center [829, 411] width 104 height 13
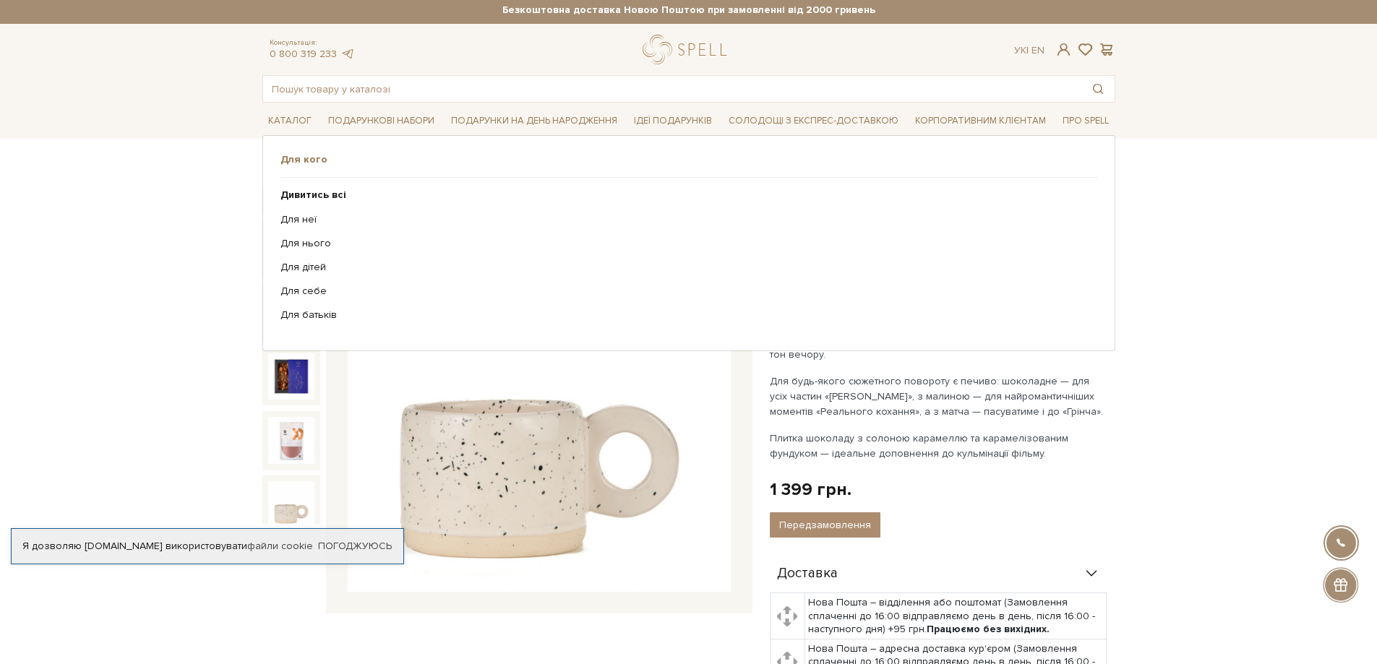
scroll to position [0, 0]
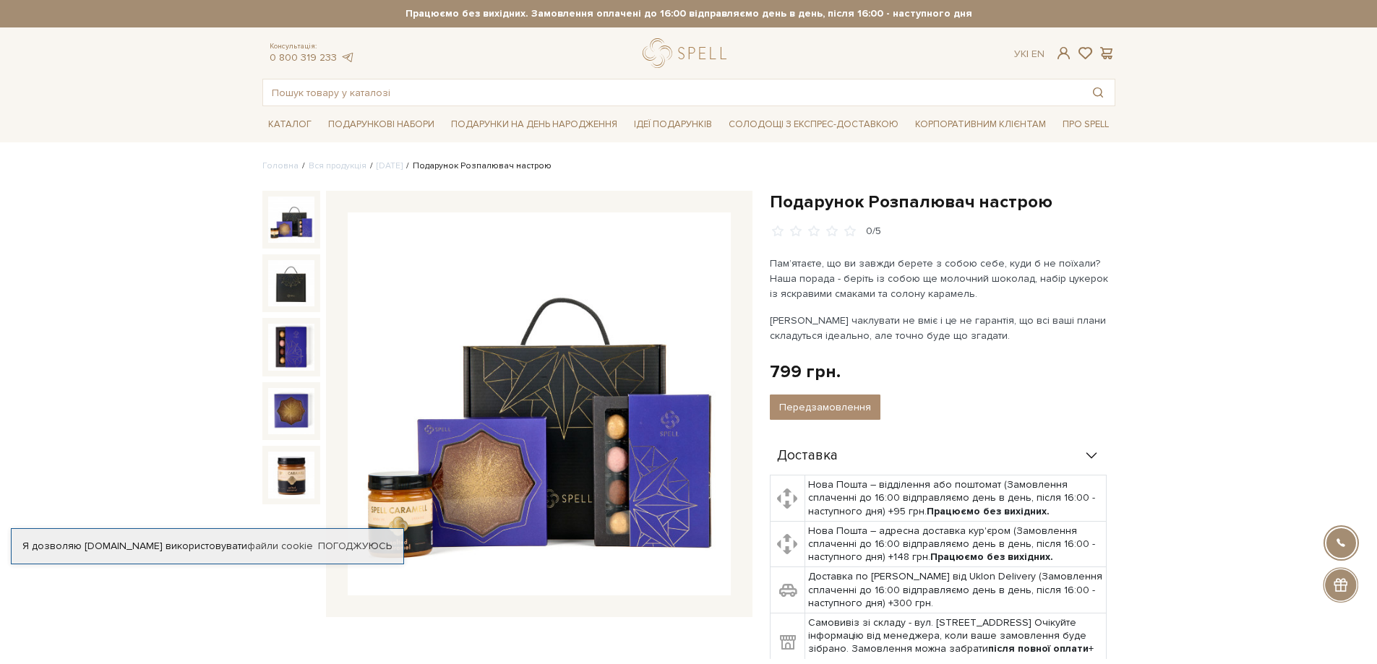
scroll to position [72, 0]
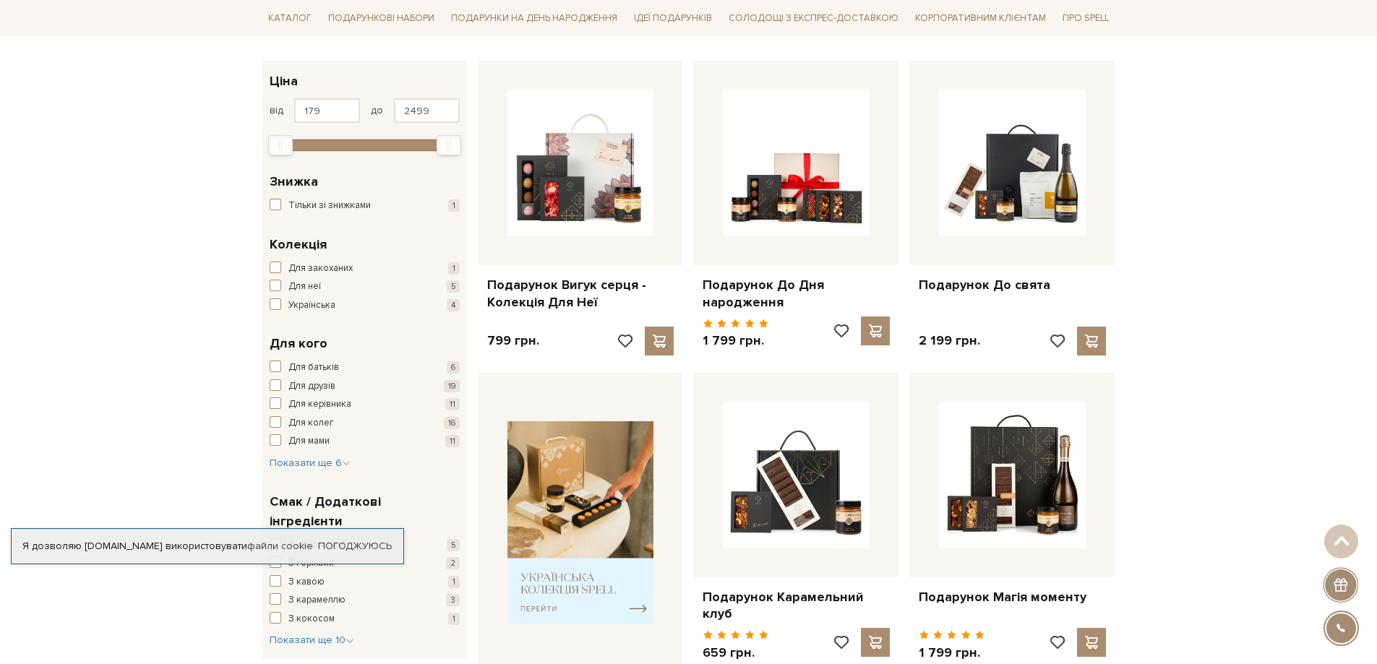
scroll to position [289, 0]
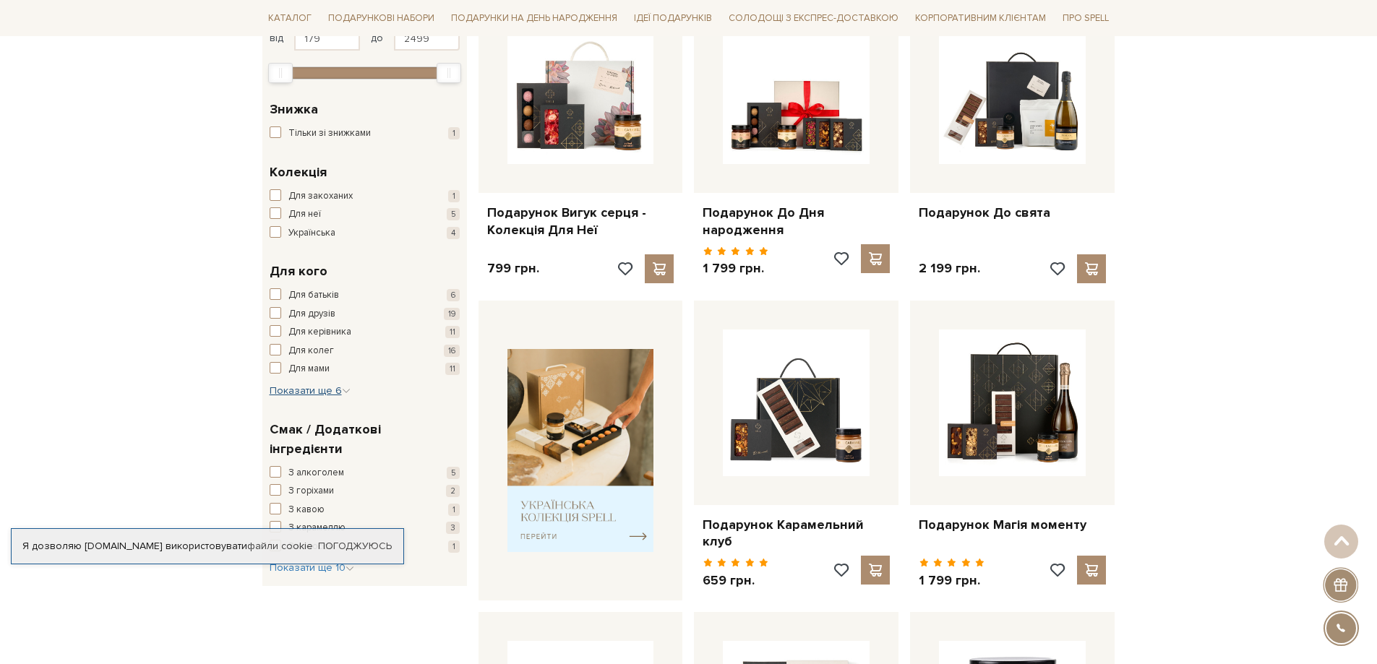
click at [287, 386] on span "Показати ще 6" at bounding box center [310, 390] width 81 height 12
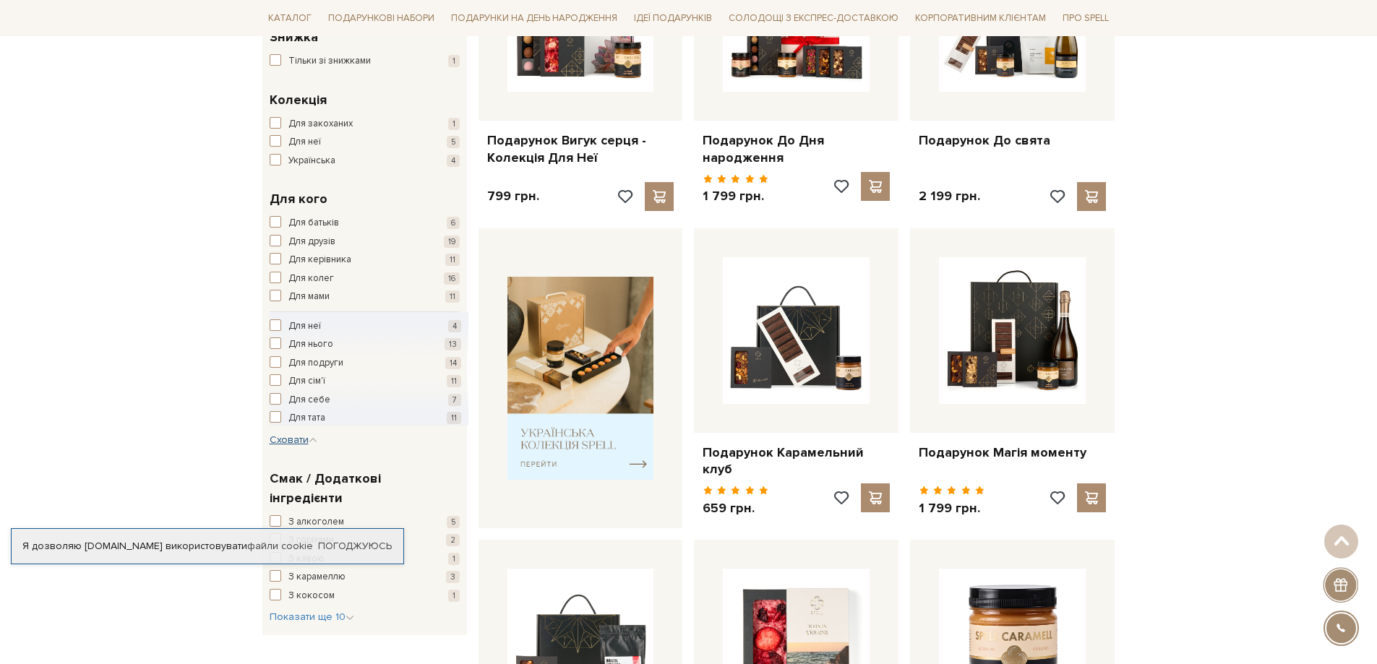
scroll to position [72, 0]
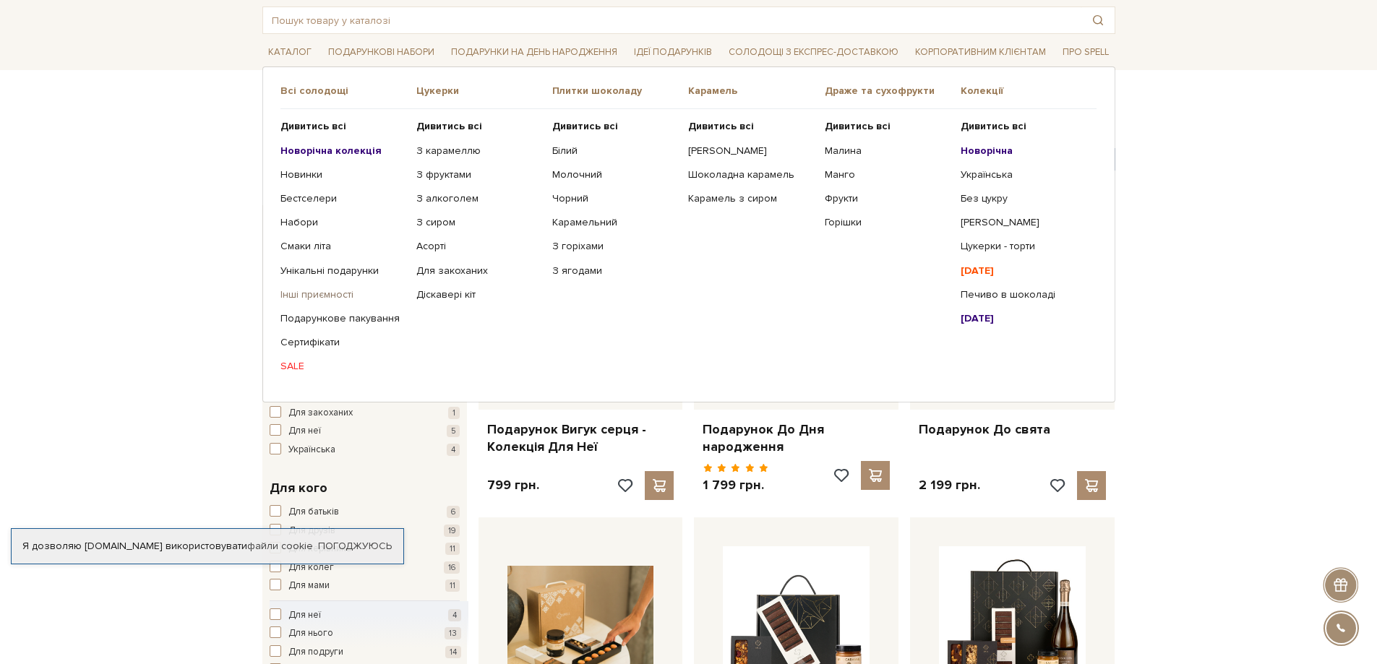
click at [299, 297] on link "Інші приємності" at bounding box center [342, 294] width 125 height 13
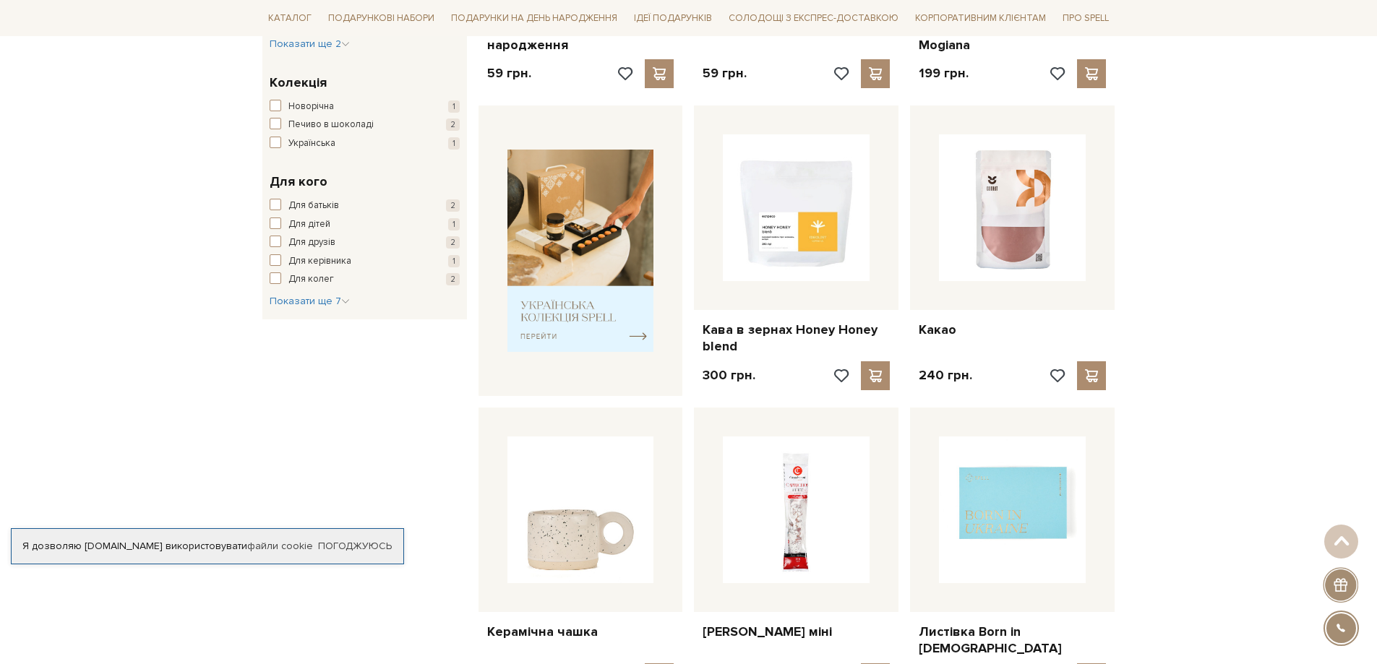
scroll to position [506, 0]
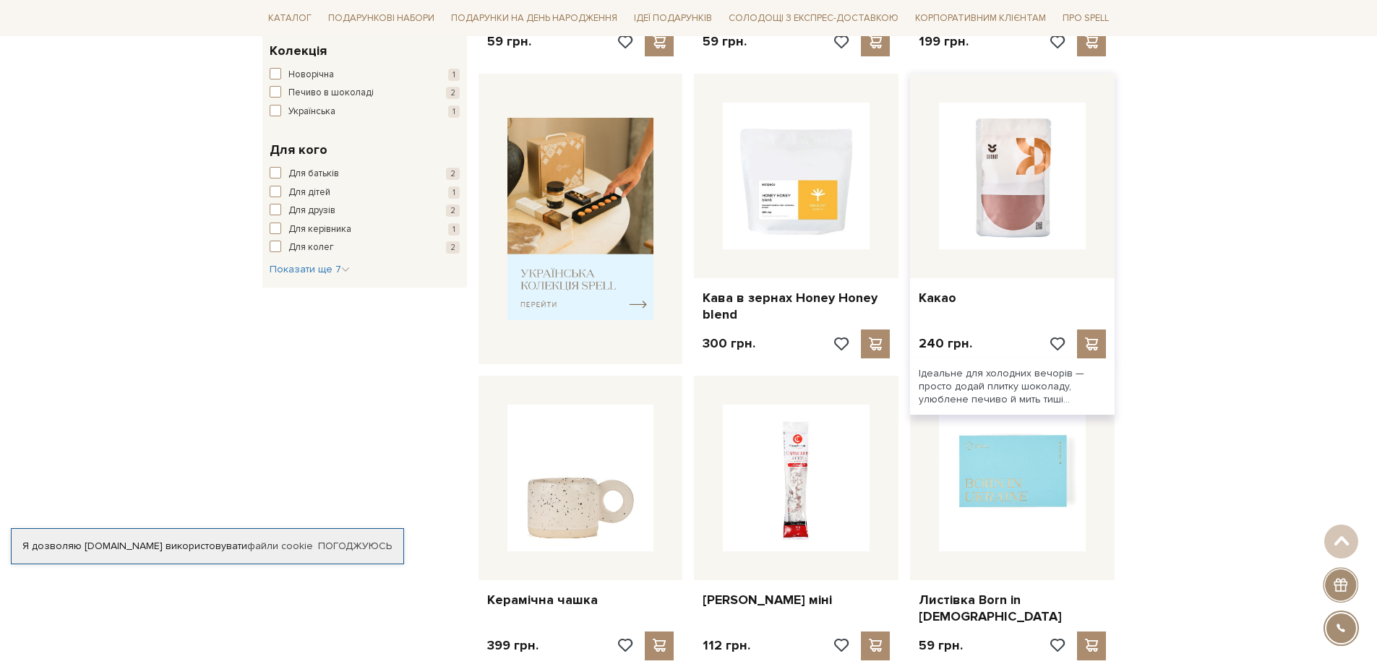
click at [1011, 165] on img at bounding box center [1012, 176] width 147 height 147
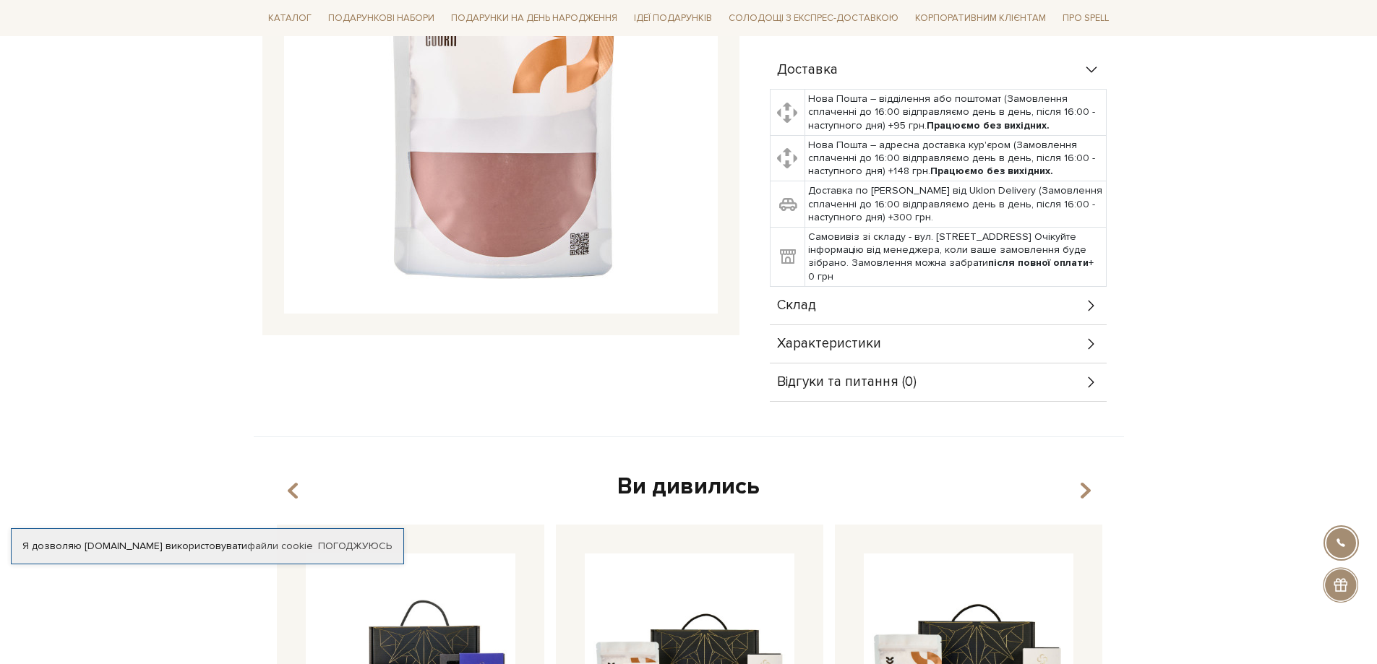
scroll to position [361, 0]
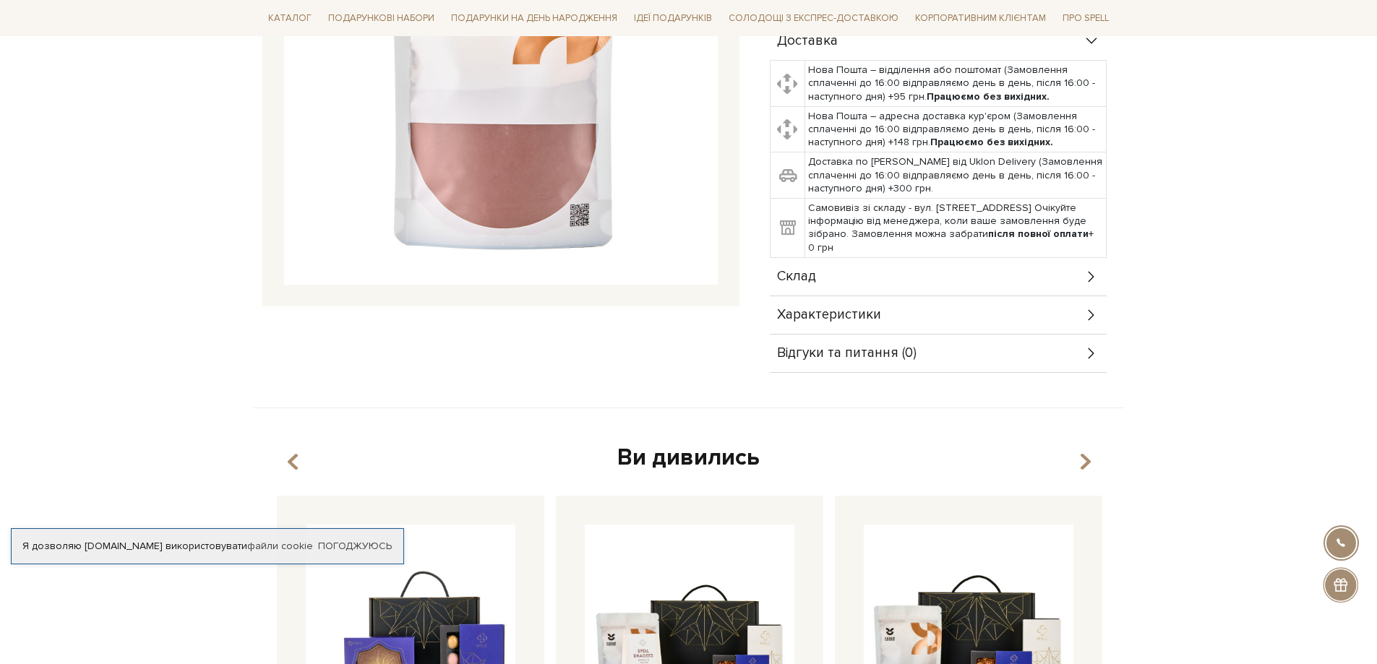
click at [802, 280] on span "Склад" at bounding box center [796, 276] width 39 height 13
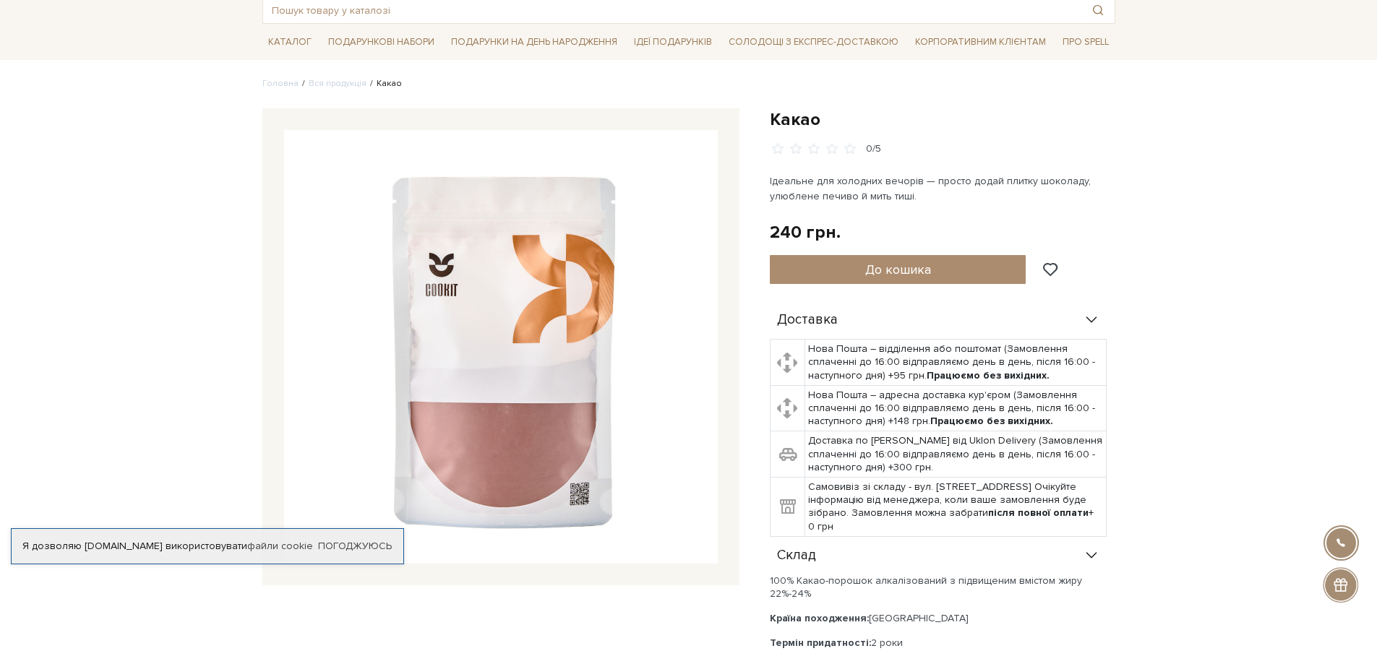
scroll to position [72, 0]
